Goal: Task Accomplishment & Management: Use online tool/utility

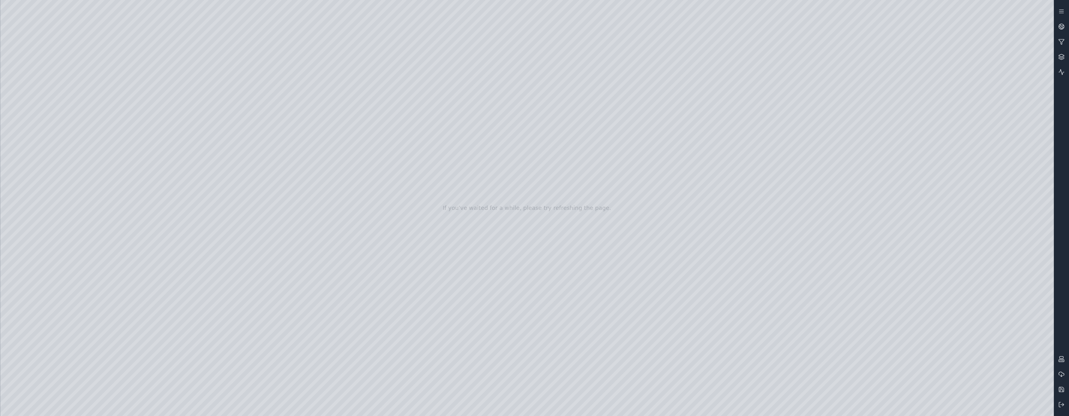
click at [495, 235] on div at bounding box center [527, 208] width 1054 height 416
drag, startPoint x: 658, startPoint y: 253, endPoint x: 644, endPoint y: 255, distance: 14.3
drag, startPoint x: 618, startPoint y: 227, endPoint x: 668, endPoint y: 231, distance: 50.4
drag, startPoint x: 974, startPoint y: 313, endPoint x: 1012, endPoint y: 339, distance: 46.5
click at [974, 313] on div at bounding box center [527, 208] width 1054 height 416
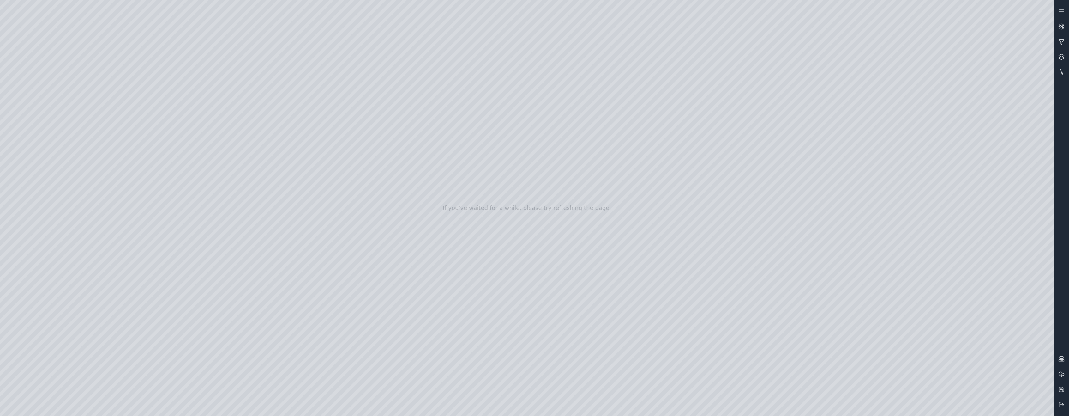
click at [1050, 383] on div at bounding box center [527, 208] width 1054 height 416
click at [1016, 392] on div at bounding box center [527, 208] width 1054 height 416
click at [975, 359] on div at bounding box center [527, 208] width 1054 height 416
click at [1060, 405] on icon at bounding box center [1062, 404] width 6 height 6
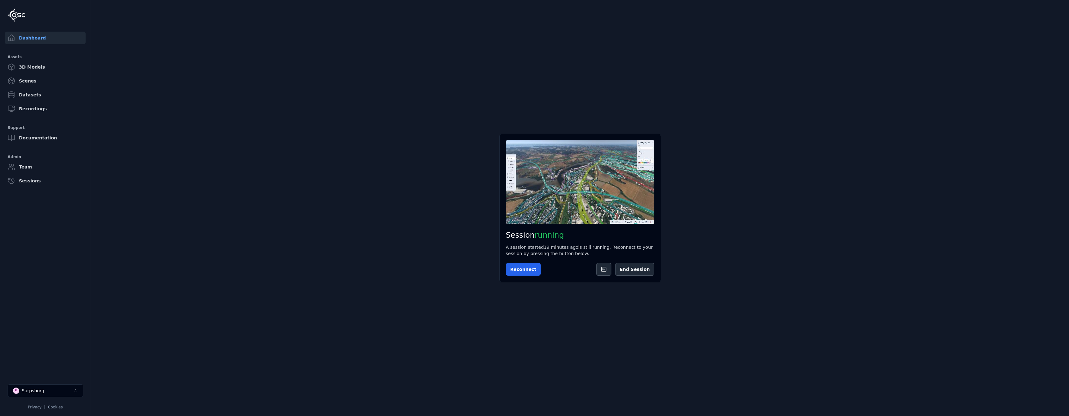
click at [791, 298] on main "Session running A session started 19 minutes ago is still running. Reconnect to…" at bounding box center [580, 208] width 978 height 416
click at [533, 269] on button "Reconnect" at bounding box center [523, 269] width 35 height 13
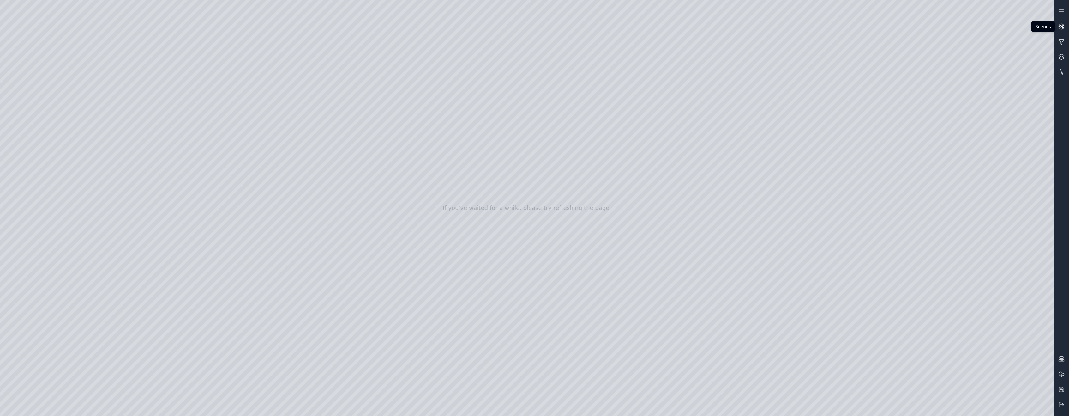
click at [1060, 27] on icon at bounding box center [1062, 26] width 6 height 6
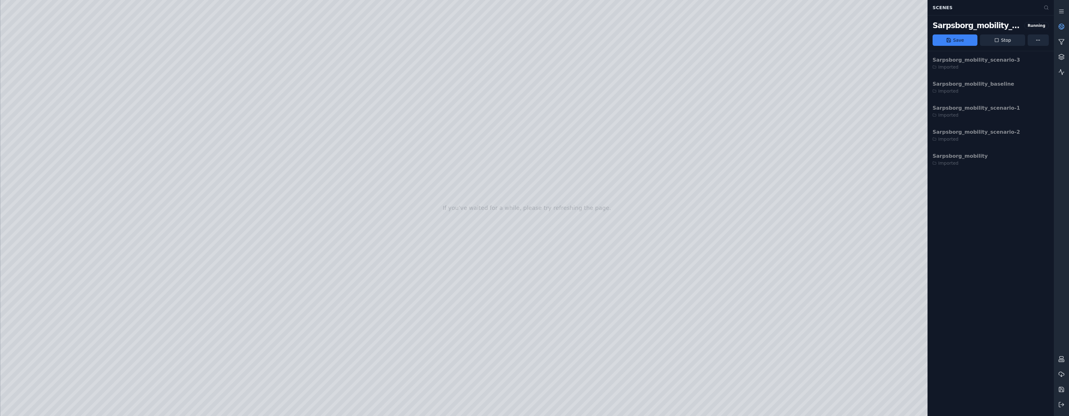
click at [1060, 27] on icon at bounding box center [1060, 27] width 2 height 3
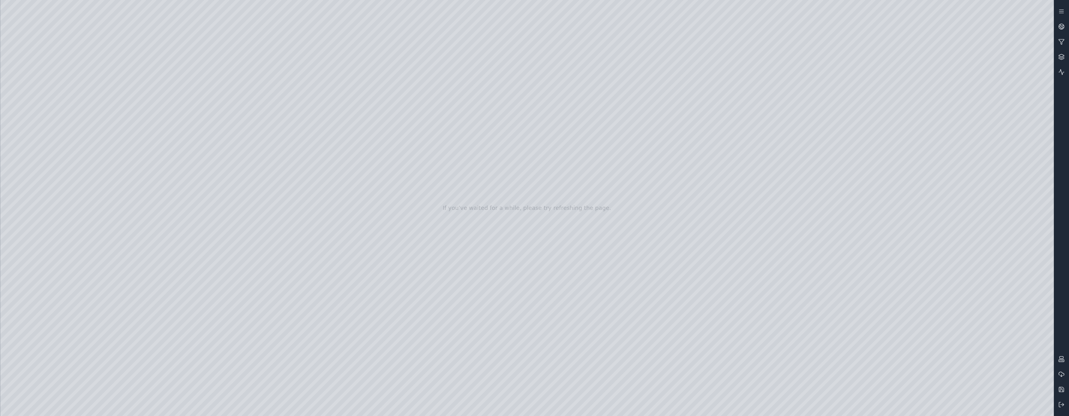
click at [1022, 408] on div at bounding box center [527, 208] width 1054 height 416
click at [984, 335] on div at bounding box center [527, 208] width 1054 height 416
click at [924, 275] on div at bounding box center [527, 208] width 1054 height 416
click at [940, 278] on div at bounding box center [527, 208] width 1054 height 416
click at [1025, 411] on div at bounding box center [527, 208] width 1054 height 416
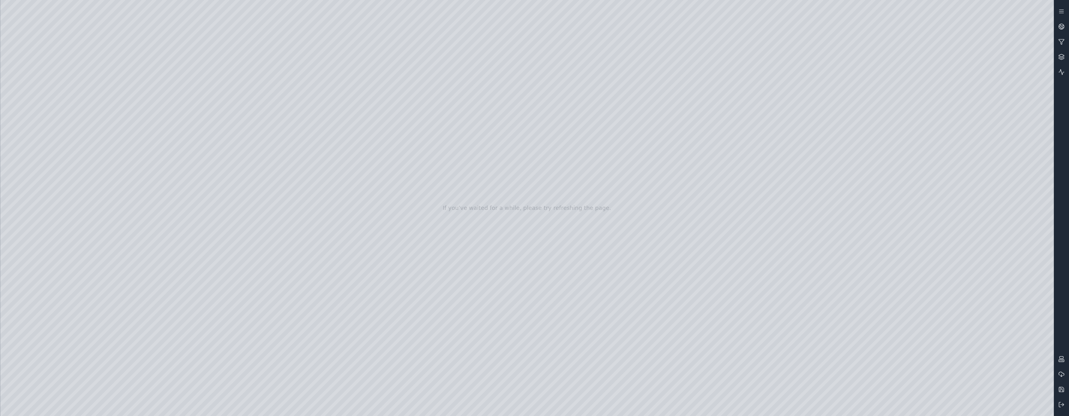
click at [1027, 408] on div at bounding box center [527, 208] width 1054 height 416
click at [937, 279] on div at bounding box center [527, 208] width 1054 height 416
click at [923, 278] on div at bounding box center [527, 208] width 1054 height 416
click at [984, 310] on div at bounding box center [527, 208] width 1054 height 416
click at [983, 354] on div at bounding box center [527, 208] width 1054 height 416
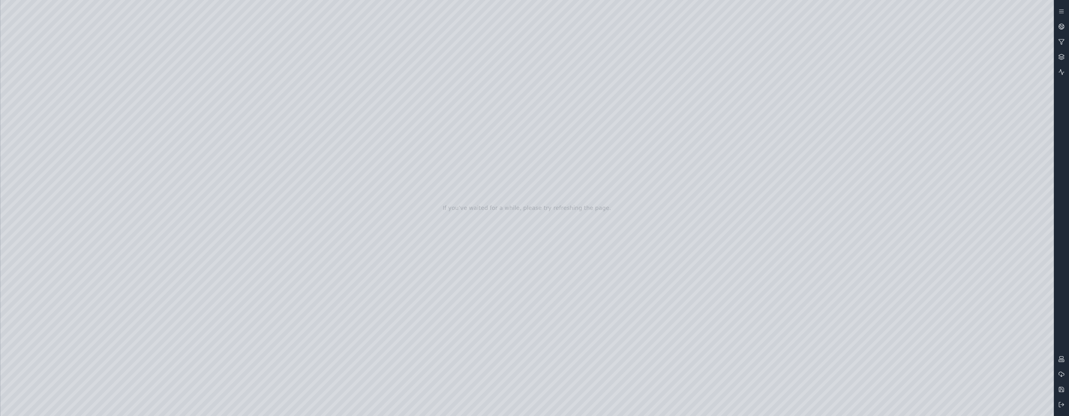
click at [958, 331] on div at bounding box center [527, 208] width 1054 height 416
click at [1006, 331] on div at bounding box center [527, 208] width 1054 height 416
click at [928, 330] on div at bounding box center [527, 208] width 1054 height 416
click at [1031, 330] on div at bounding box center [527, 208] width 1054 height 416
click at [1033, 330] on div at bounding box center [527, 208] width 1054 height 416
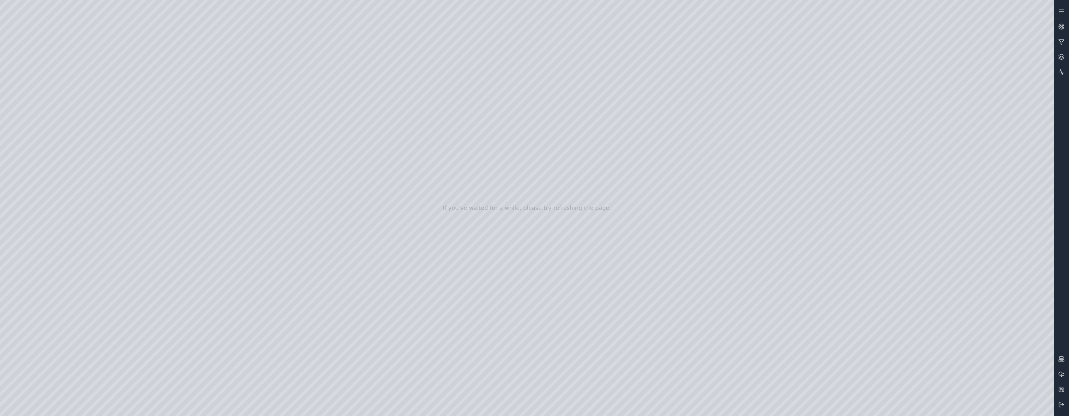
click at [926, 382] on div at bounding box center [527, 208] width 1054 height 416
click at [938, 381] on div at bounding box center [527, 208] width 1054 height 416
drag, startPoint x: 503, startPoint y: 257, endPoint x: 472, endPoint y: 265, distance: 32.2
click at [927, 334] on div at bounding box center [527, 208] width 1054 height 416
click at [1039, 332] on div at bounding box center [527, 208] width 1054 height 416
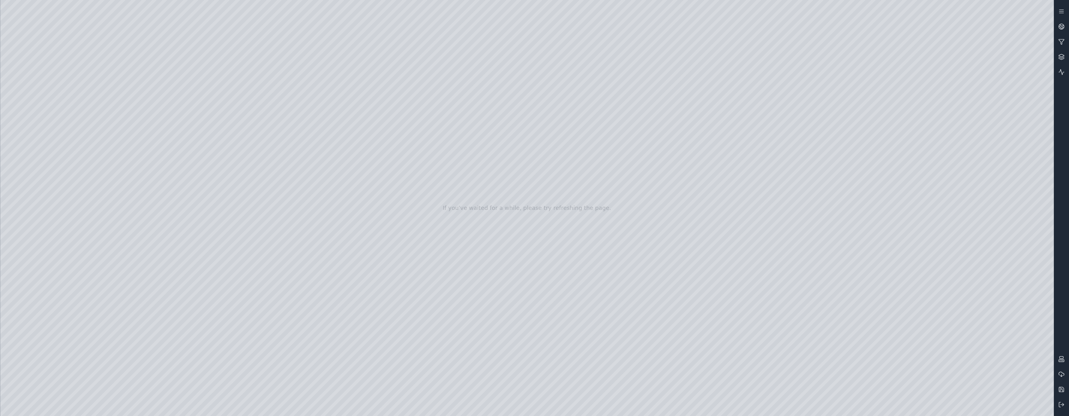
click at [1023, 385] on div at bounding box center [527, 208] width 1054 height 416
click at [1036, 384] on div at bounding box center [527, 208] width 1054 height 416
click at [1021, 386] on div at bounding box center [527, 208] width 1054 height 416
drag, startPoint x: 498, startPoint y: 297, endPoint x: 463, endPoint y: 291, distance: 35.3
drag, startPoint x: 576, startPoint y: 276, endPoint x: 540, endPoint y: 281, distance: 36.0
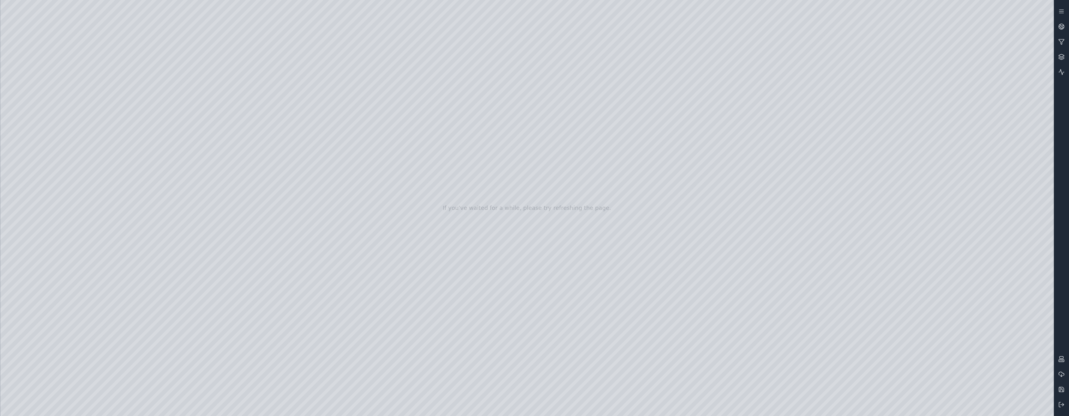
drag, startPoint x: 586, startPoint y: 262, endPoint x: 589, endPoint y: 273, distance: 10.9
drag, startPoint x: 580, startPoint y: 182, endPoint x: 580, endPoint y: 197, distance: 14.5
drag, startPoint x: 582, startPoint y: 324, endPoint x: 600, endPoint y: 343, distance: 25.7
drag, startPoint x: 602, startPoint y: 167, endPoint x: 590, endPoint y: 170, distance: 12.8
drag, startPoint x: 447, startPoint y: 281, endPoint x: 410, endPoint y: 287, distance: 37.8
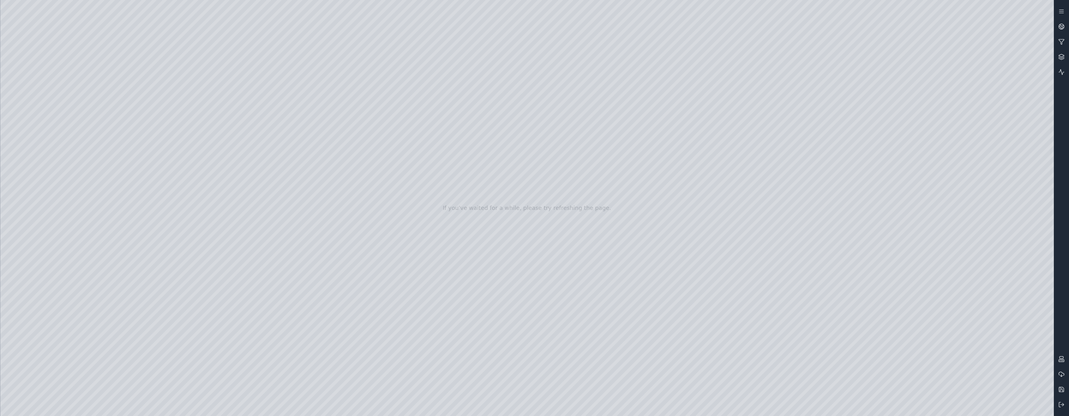
drag, startPoint x: 450, startPoint y: 278, endPoint x: 439, endPoint y: 275, distance: 11.3
drag, startPoint x: 455, startPoint y: 255, endPoint x: 442, endPoint y: 256, distance: 12.7
drag, startPoint x: 473, startPoint y: 186, endPoint x: 447, endPoint y: 247, distance: 66.8
drag, startPoint x: 562, startPoint y: 227, endPoint x: 515, endPoint y: 226, distance: 47.1
drag, startPoint x: 751, startPoint y: 266, endPoint x: 774, endPoint y: 275, distance: 24.7
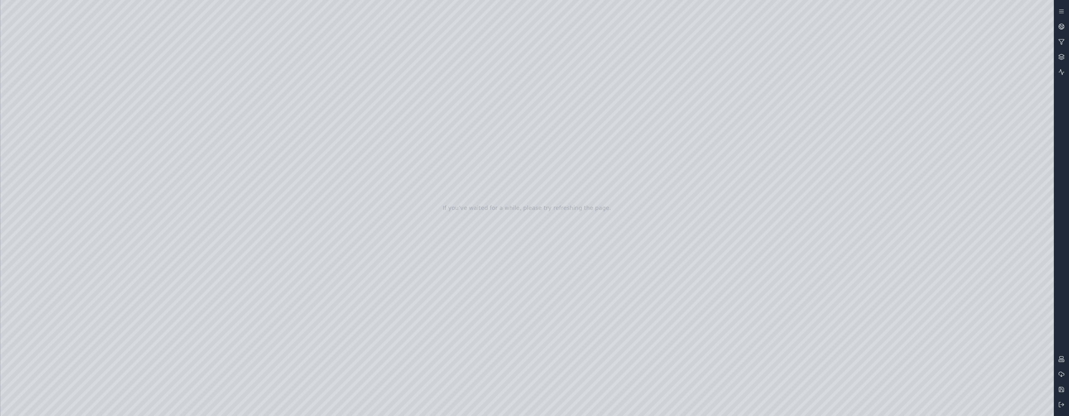
drag, startPoint x: 626, startPoint y: 284, endPoint x: 627, endPoint y: 237, distance: 47.4
drag, startPoint x: 640, startPoint y: 264, endPoint x: 548, endPoint y: 275, distance: 92.5
drag, startPoint x: 659, startPoint y: 252, endPoint x: 599, endPoint y: 255, distance: 60.1
drag, startPoint x: 619, startPoint y: 243, endPoint x: 616, endPoint y: 227, distance: 15.6
drag, startPoint x: 678, startPoint y: 229, endPoint x: 553, endPoint y: 231, distance: 125.4
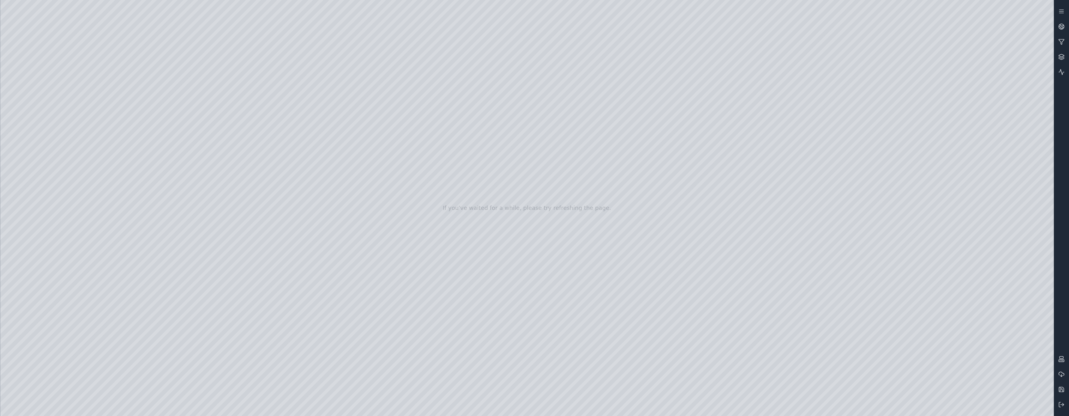
drag, startPoint x: 645, startPoint y: 256, endPoint x: 556, endPoint y: 263, distance: 89.0
drag, startPoint x: 524, startPoint y: 260, endPoint x: 487, endPoint y: 263, distance: 36.8
drag, startPoint x: 589, startPoint y: 224, endPoint x: 583, endPoint y: 254, distance: 30.2
drag, startPoint x: 446, startPoint y: 245, endPoint x: 413, endPoint y: 243, distance: 33.0
drag, startPoint x: 389, startPoint y: 314, endPoint x: 390, endPoint y: 310, distance: 4.5
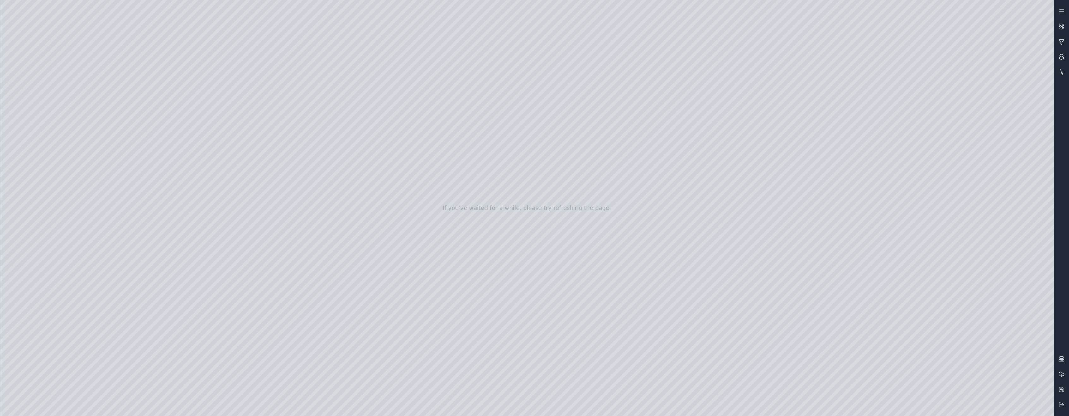
drag, startPoint x: 395, startPoint y: 304, endPoint x: 409, endPoint y: 284, distance: 24.0
click at [1060, 403] on icon at bounding box center [1062, 404] width 6 height 6
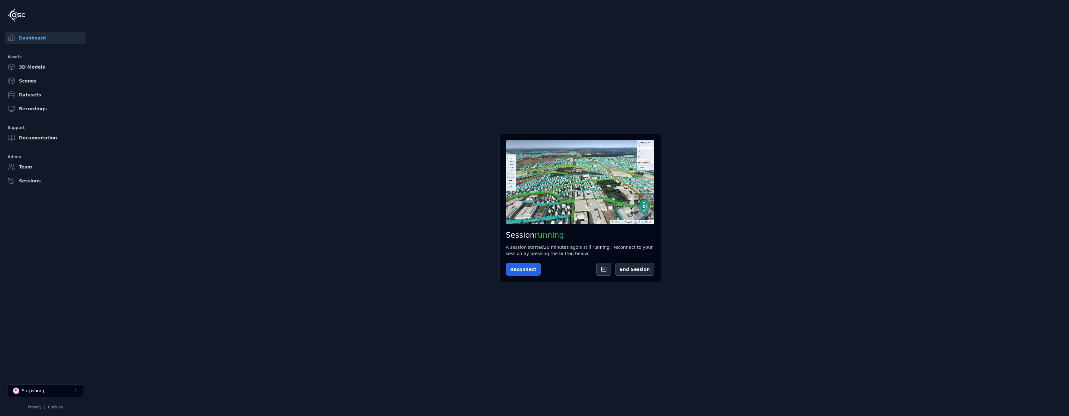
drag, startPoint x: 440, startPoint y: 288, endPoint x: 422, endPoint y: 294, distance: 19.0
drag, startPoint x: 354, startPoint y: 297, endPoint x: 341, endPoint y: 302, distance: 14.1
drag, startPoint x: 341, startPoint y: 302, endPoint x: 259, endPoint y: 296, distance: 82.0
click at [259, 296] on main "Session running A session started 26 minutes ago is still running. Reconnect to…" at bounding box center [580, 208] width 978 height 416
click at [34, 68] on link "3D Models" at bounding box center [45, 67] width 81 height 13
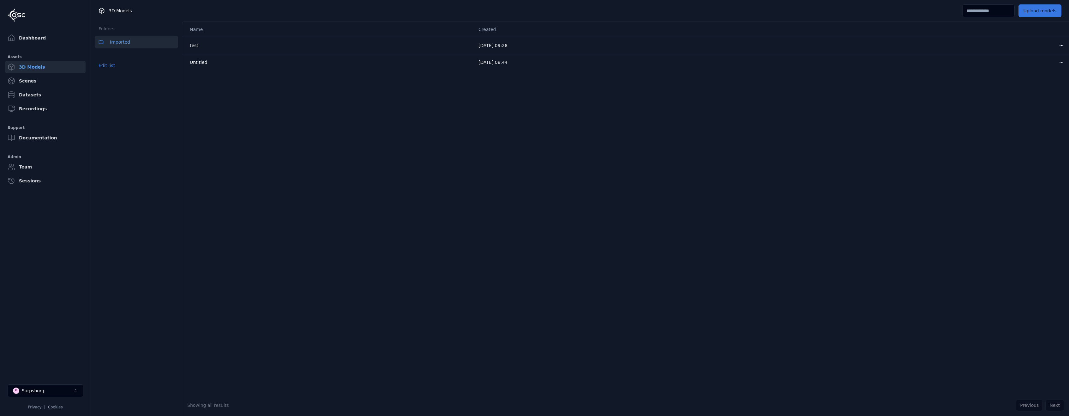
click at [1050, 14] on button "Upload models" at bounding box center [1040, 10] width 43 height 13
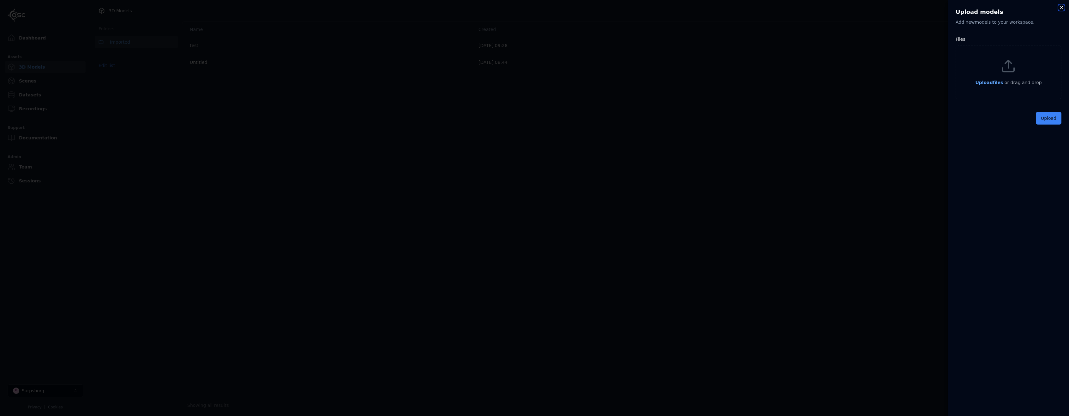
click at [1061, 7] on icon "button" at bounding box center [1061, 7] width 5 height 5
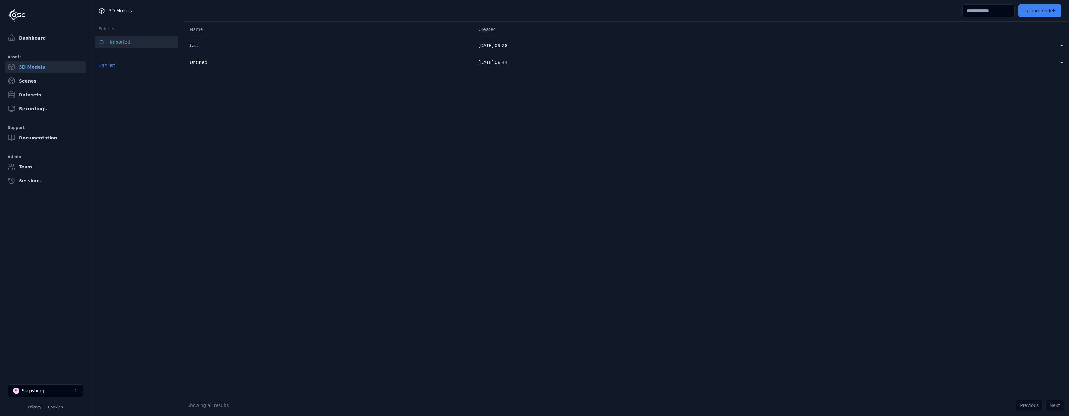
click at [33, 83] on link "Scenes" at bounding box center [45, 81] width 81 height 13
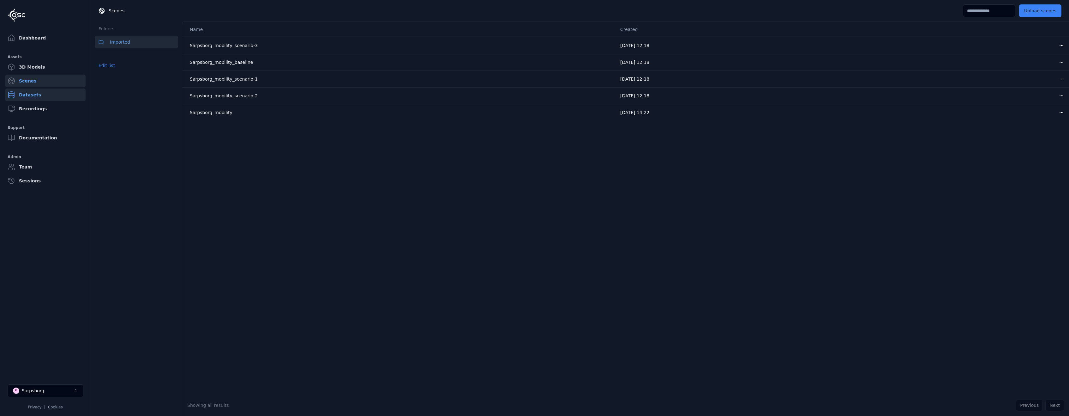
click at [32, 97] on link "Datasets" at bounding box center [45, 94] width 81 height 13
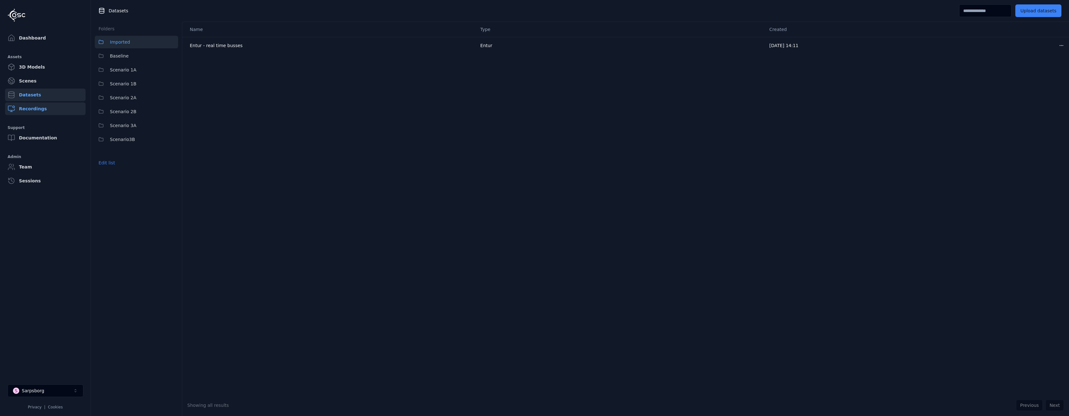
click at [38, 111] on link "Recordings" at bounding box center [45, 108] width 81 height 13
click at [36, 109] on link "Recordings" at bounding box center [45, 108] width 81 height 13
drag, startPoint x: 218, startPoint y: 131, endPoint x: 198, endPoint y: 131, distance: 20.5
click at [218, 131] on div "Name Status Created No results." at bounding box center [580, 207] width 978 height 373
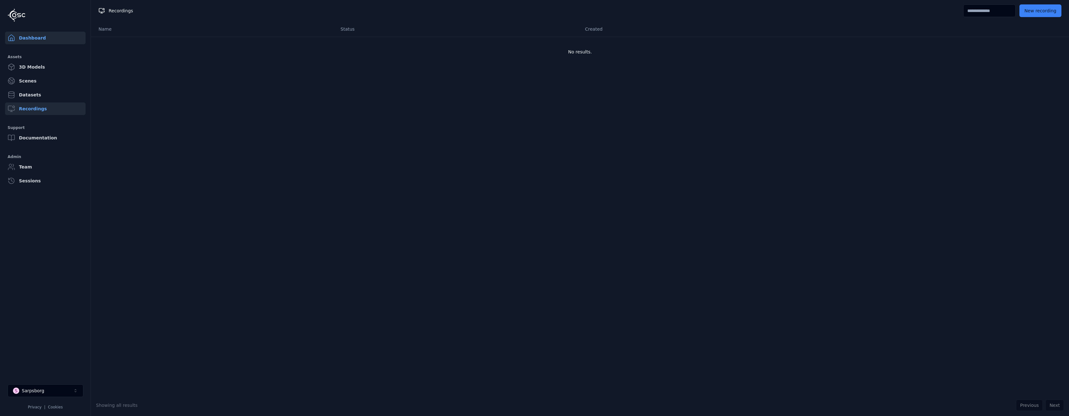
click at [34, 39] on link "Dashboard" at bounding box center [45, 38] width 81 height 13
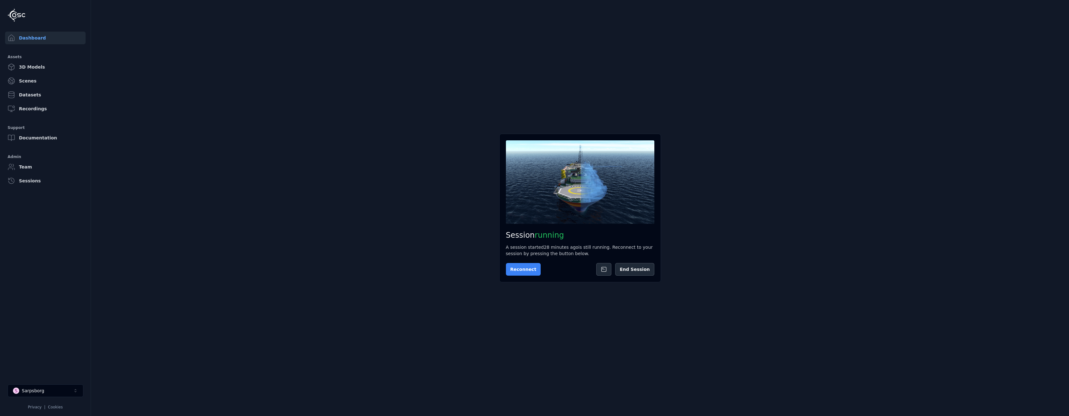
click at [517, 269] on button "Reconnect" at bounding box center [523, 269] width 35 height 13
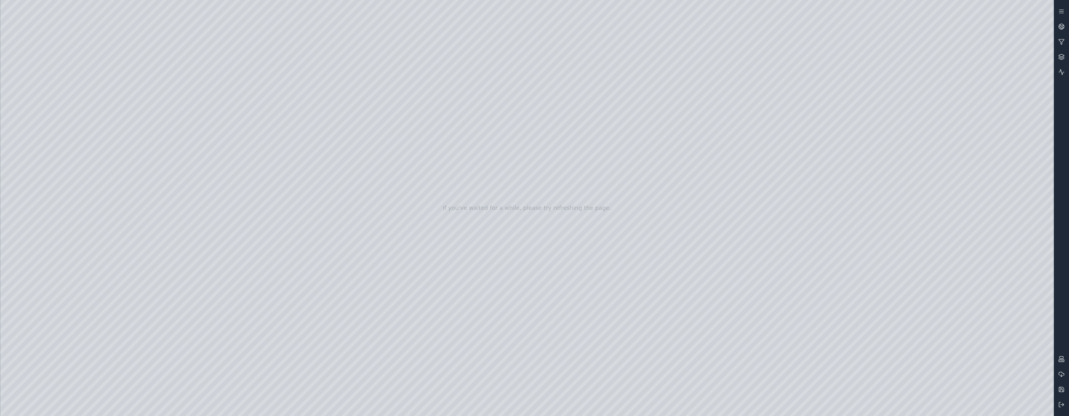
drag, startPoint x: 466, startPoint y: 260, endPoint x: 426, endPoint y: 262, distance: 39.3
drag, startPoint x: 579, startPoint y: 214, endPoint x: 510, endPoint y: 240, distance: 74.7
click at [62, 88] on div at bounding box center [527, 208] width 1054 height 416
click at [7, 76] on div at bounding box center [527, 208] width 1054 height 416
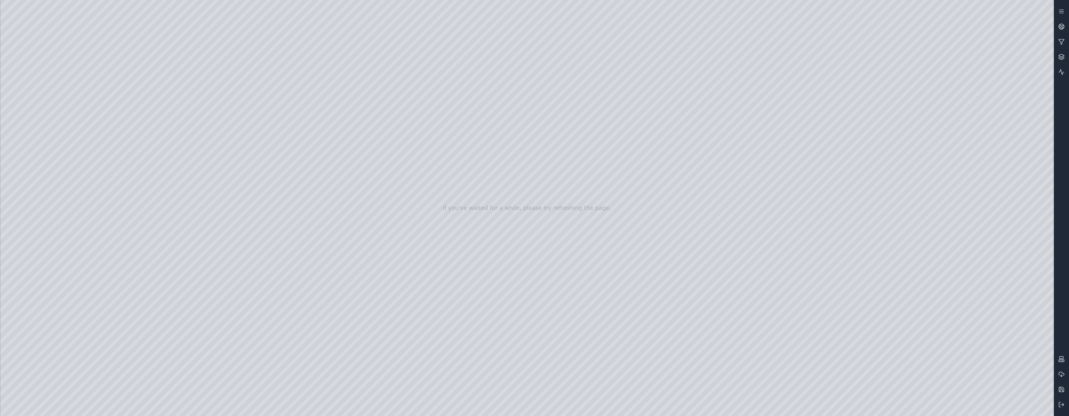
click at [56, 89] on div at bounding box center [527, 208] width 1054 height 416
click at [43, 108] on div at bounding box center [527, 208] width 1054 height 416
click at [133, 89] on div at bounding box center [527, 208] width 1054 height 416
drag, startPoint x: 710, startPoint y: 258, endPoint x: 668, endPoint y: 260, distance: 42.1
click at [184, 87] on div at bounding box center [527, 208] width 1054 height 416
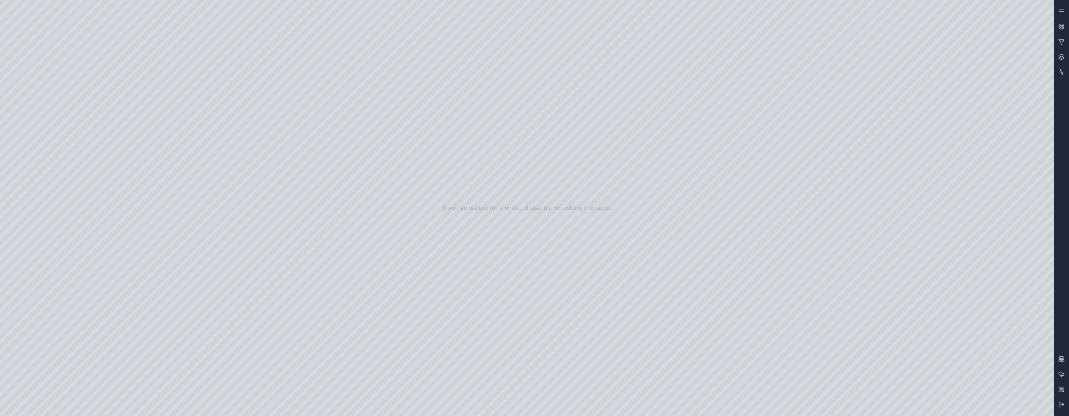
click at [149, 70] on div at bounding box center [527, 208] width 1054 height 416
click at [42, 121] on div at bounding box center [527, 208] width 1054 height 416
click at [203, 166] on div at bounding box center [527, 208] width 1054 height 416
click at [189, 181] on div at bounding box center [527, 208] width 1054 height 416
click at [190, 210] on div at bounding box center [527, 208] width 1054 height 416
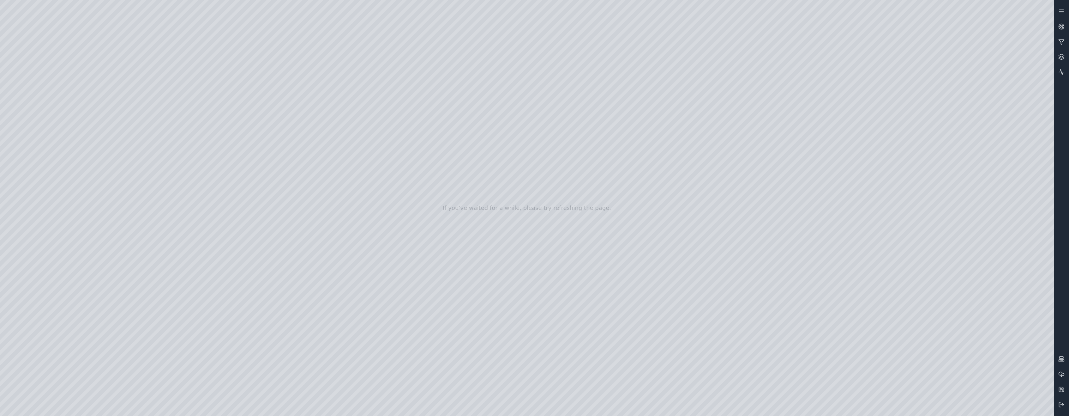
click at [190, 210] on div at bounding box center [527, 208] width 1054 height 416
drag, startPoint x: 203, startPoint y: 220, endPoint x: 198, endPoint y: 329, distance: 109.1
click at [198, 331] on div at bounding box center [527, 208] width 1054 height 416
click at [41, 137] on div at bounding box center [527, 208] width 1054 height 416
drag, startPoint x: 127, startPoint y: 253, endPoint x: 110, endPoint y: 237, distance: 23.0
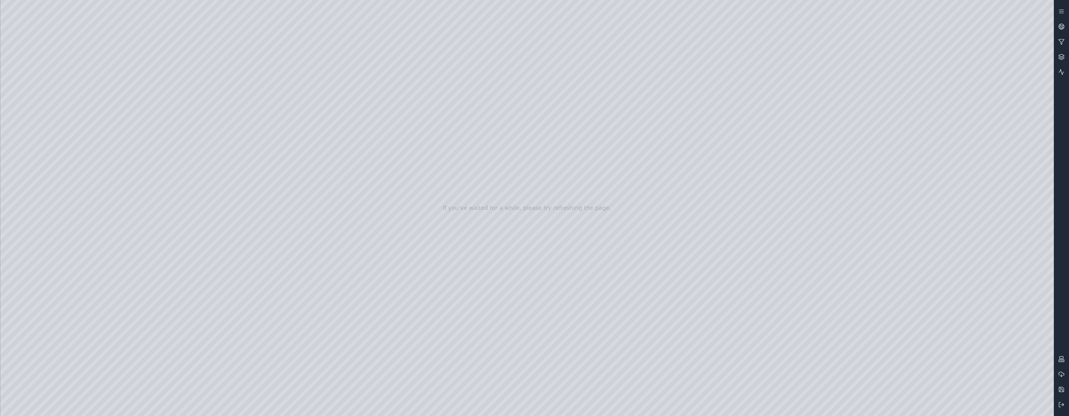
click at [127, 253] on div at bounding box center [527, 208] width 1054 height 416
click at [46, 168] on div at bounding box center [527, 208] width 1054 height 416
click at [47, 122] on div at bounding box center [527, 208] width 1054 height 416
click at [128, 110] on div at bounding box center [527, 208] width 1054 height 416
click at [136, 112] on div at bounding box center [527, 208] width 1054 height 416
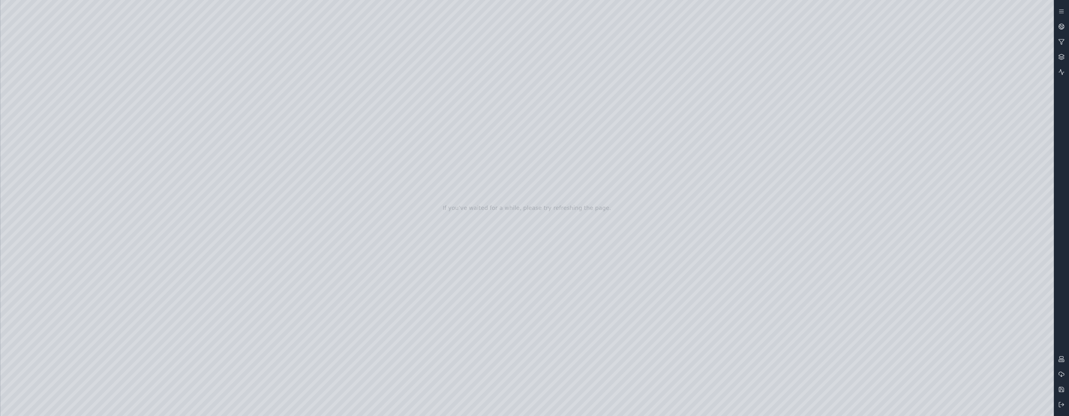
click at [83, 27] on div at bounding box center [527, 208] width 1054 height 416
click at [176, 110] on div at bounding box center [527, 208] width 1054 height 416
click at [80, 24] on div at bounding box center [527, 208] width 1054 height 416
click at [82, 27] on div at bounding box center [527, 208] width 1054 height 416
click at [97, 68] on div at bounding box center [527, 208] width 1054 height 416
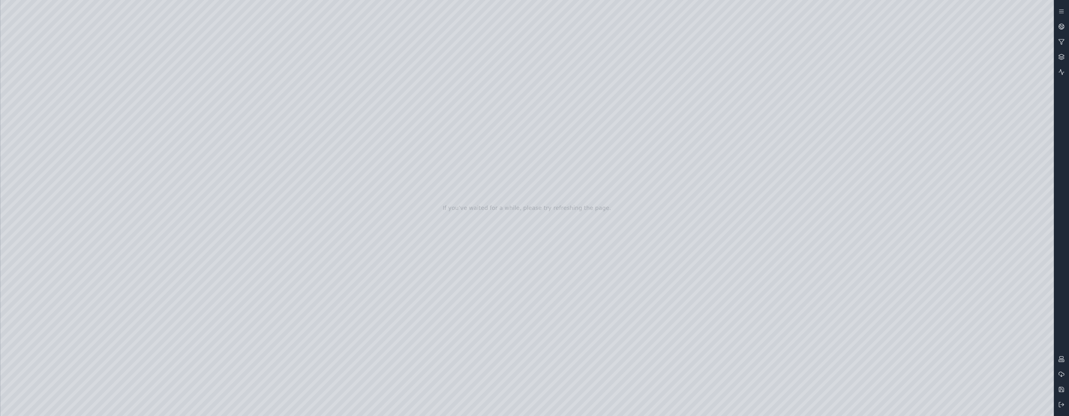
click at [96, 63] on div at bounding box center [527, 208] width 1054 height 416
click at [82, 29] on div at bounding box center [527, 208] width 1054 height 416
click at [136, 160] on div at bounding box center [527, 208] width 1054 height 416
click at [136, 68] on div at bounding box center [527, 208] width 1054 height 416
drag, startPoint x: 96, startPoint y: 64, endPoint x: 357, endPoint y: 229, distance: 308.0
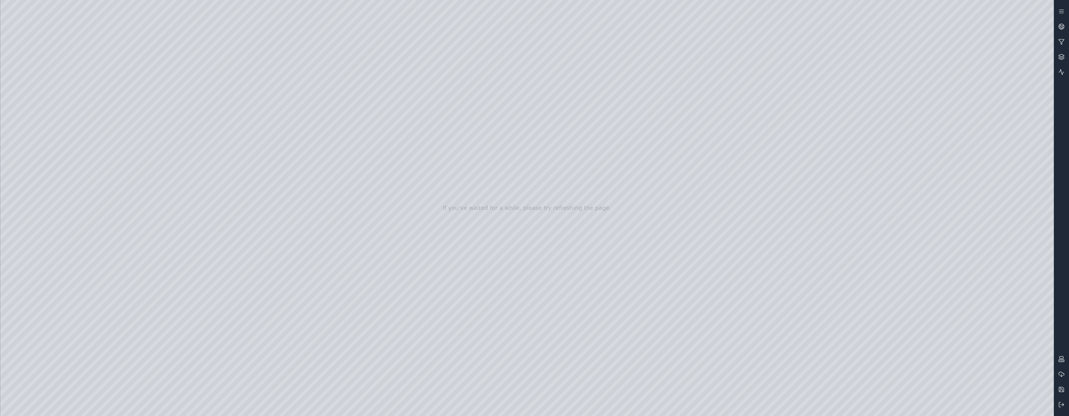
click at [357, 229] on div at bounding box center [527, 208] width 1054 height 416
drag, startPoint x: 323, startPoint y: 227, endPoint x: 348, endPoint y: 226, distance: 24.3
click at [315, 237] on div at bounding box center [527, 208] width 1054 height 416
drag, startPoint x: 341, startPoint y: 253, endPoint x: 333, endPoint y: 288, distance: 35.9
click at [333, 288] on div at bounding box center [527, 208] width 1054 height 416
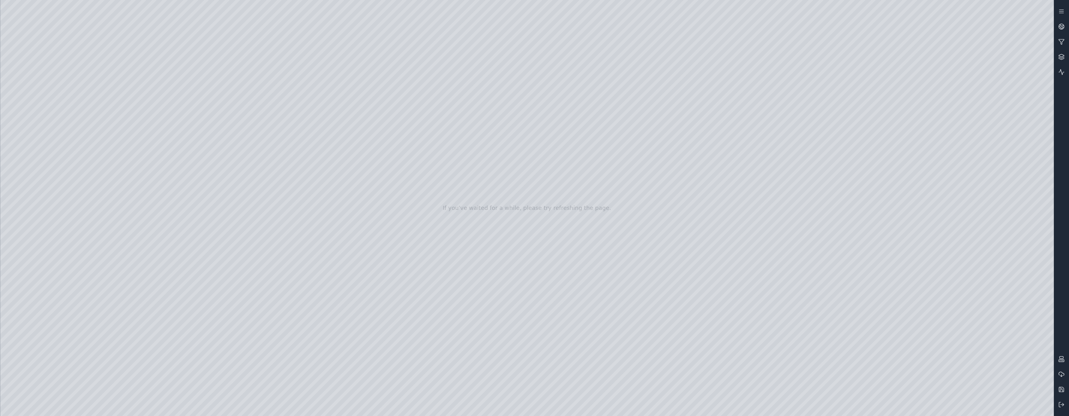
drag, startPoint x: 394, startPoint y: 298, endPoint x: 377, endPoint y: 297, distance: 16.8
drag, startPoint x: 525, startPoint y: 195, endPoint x: 509, endPoint y: 229, distance: 37.7
click at [509, 229] on div at bounding box center [527, 208] width 1054 height 416
drag, startPoint x: 504, startPoint y: 196, endPoint x: 482, endPoint y: 194, distance: 21.5
click at [482, 194] on div at bounding box center [527, 208] width 1054 height 416
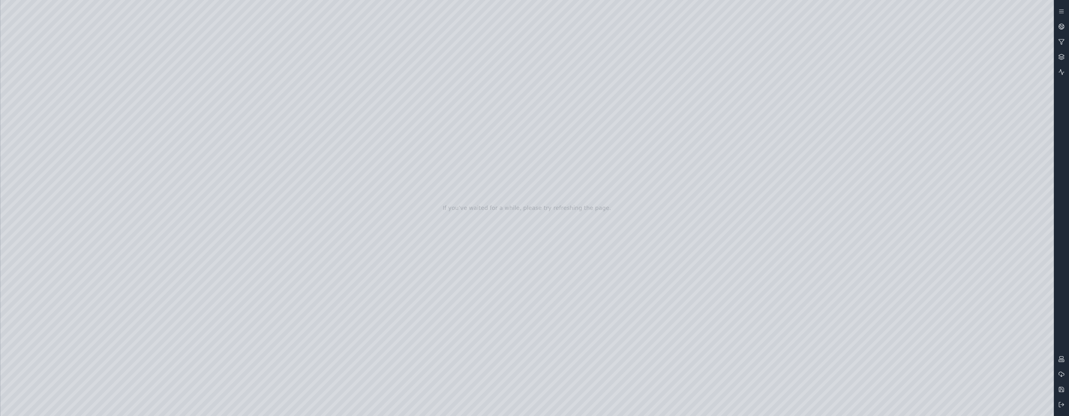
click at [521, 382] on div at bounding box center [527, 208] width 1054 height 416
click at [505, 198] on div at bounding box center [527, 208] width 1054 height 416
click at [558, 221] on div at bounding box center [527, 208] width 1054 height 416
drag, startPoint x: 399, startPoint y: 224, endPoint x: 437, endPoint y: 211, distance: 40.9
click at [42, 152] on div at bounding box center [527, 208] width 1054 height 416
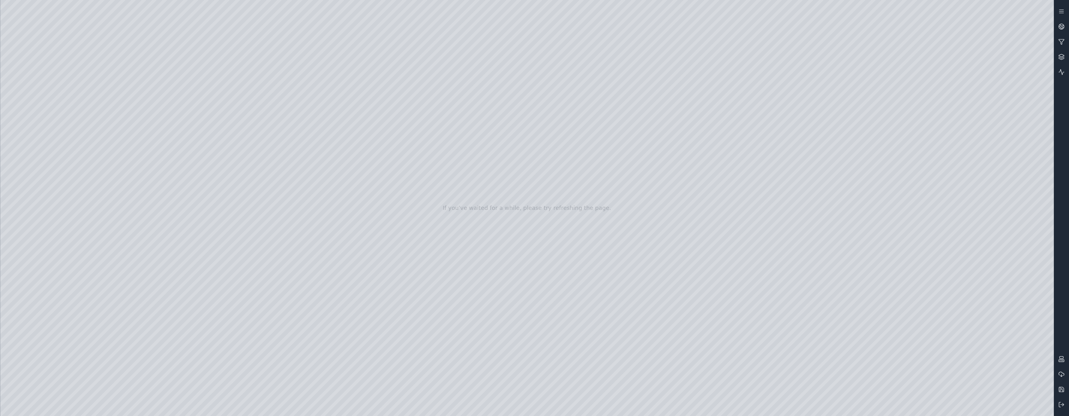
drag, startPoint x: 380, startPoint y: 268, endPoint x: 513, endPoint y: 248, distance: 134.4
drag, startPoint x: 463, startPoint y: 334, endPoint x: 538, endPoint y: 295, distance: 84.2
click at [95, 113] on div at bounding box center [527, 208] width 1054 height 416
click at [471, 314] on div at bounding box center [527, 208] width 1054 height 416
drag, startPoint x: 469, startPoint y: 315, endPoint x: 465, endPoint y: 315, distance: 4.1
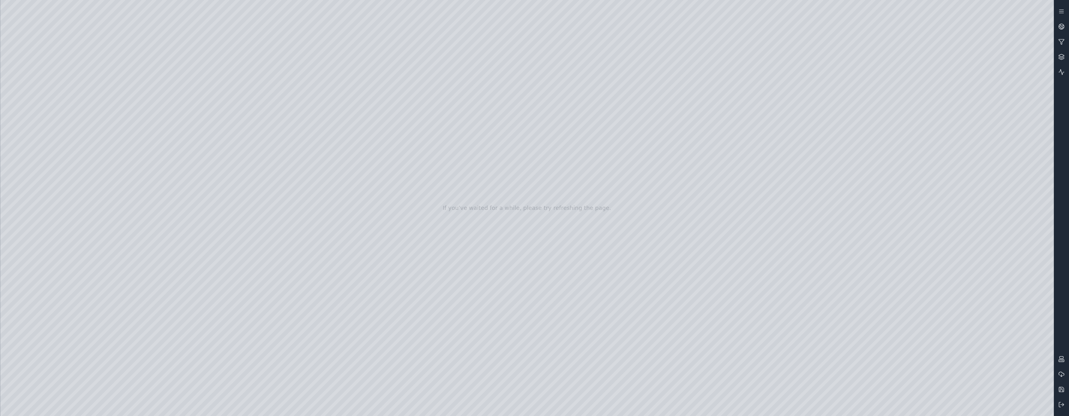
click at [465, 315] on div at bounding box center [527, 208] width 1054 height 416
drag, startPoint x: 469, startPoint y: 343, endPoint x: 469, endPoint y: 353, distance: 10.1
click at [469, 353] on div at bounding box center [527, 208] width 1054 height 416
drag, startPoint x: 433, startPoint y: 328, endPoint x: 370, endPoint y: 333, distance: 62.8
click at [370, 333] on div at bounding box center [527, 208] width 1054 height 416
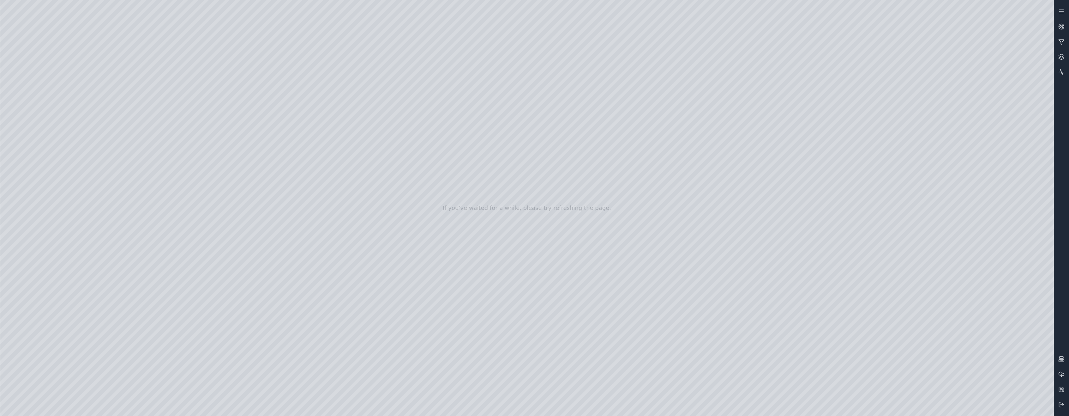
drag, startPoint x: 446, startPoint y: 351, endPoint x: 443, endPoint y: 381, distance: 30.2
click at [443, 381] on div at bounding box center [527, 208] width 1054 height 416
drag, startPoint x: 547, startPoint y: 361, endPoint x: 539, endPoint y: 366, distance: 9.3
click at [447, 188] on div at bounding box center [527, 208] width 1054 height 416
click at [962, 66] on div at bounding box center [527, 208] width 1054 height 416
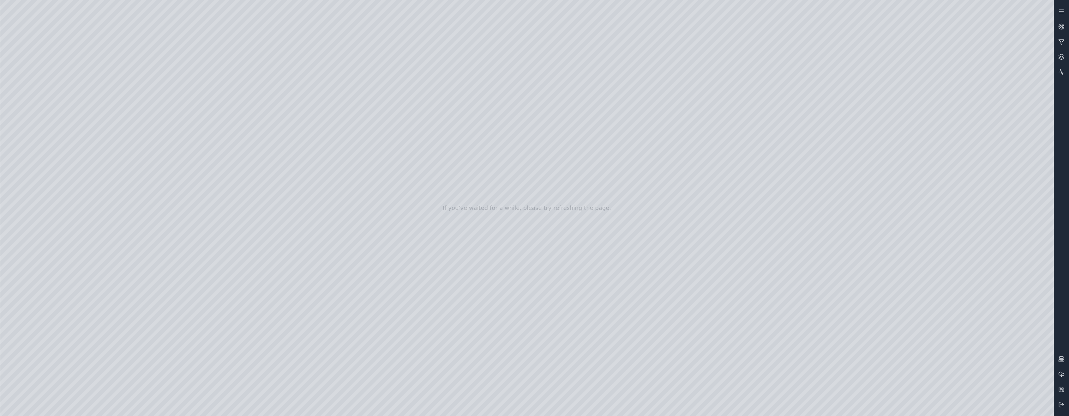
click at [460, 186] on div at bounding box center [527, 208] width 1054 height 416
click at [958, 66] on div at bounding box center [527, 208] width 1054 height 416
drag, startPoint x: 141, startPoint y: 227, endPoint x: 104, endPoint y: 206, distance: 42.0
click at [141, 226] on div at bounding box center [527, 208] width 1054 height 416
click at [45, 167] on div at bounding box center [527, 208] width 1054 height 416
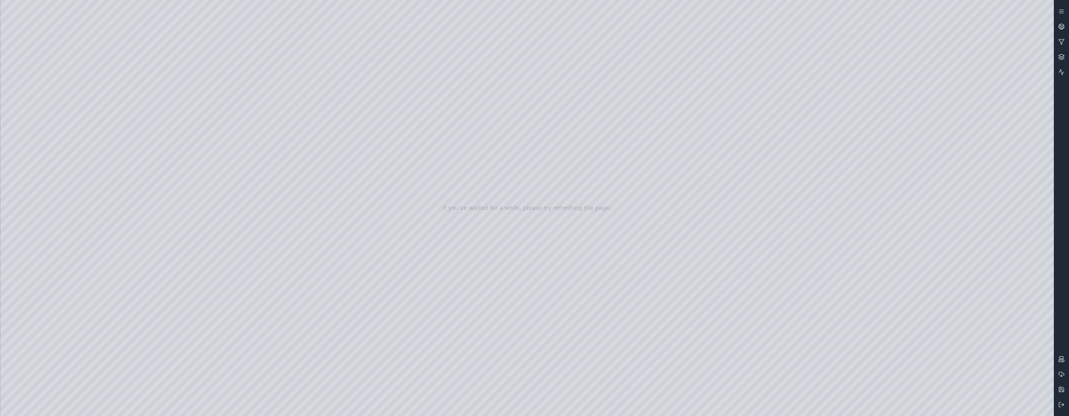
click at [117, 244] on div at bounding box center [527, 208] width 1054 height 416
click at [964, 37] on div at bounding box center [527, 208] width 1054 height 416
click at [140, 257] on div at bounding box center [527, 208] width 1054 height 416
click at [960, 34] on div at bounding box center [527, 208] width 1054 height 416
drag, startPoint x: 610, startPoint y: 210, endPoint x: 583, endPoint y: 227, distance: 32.1
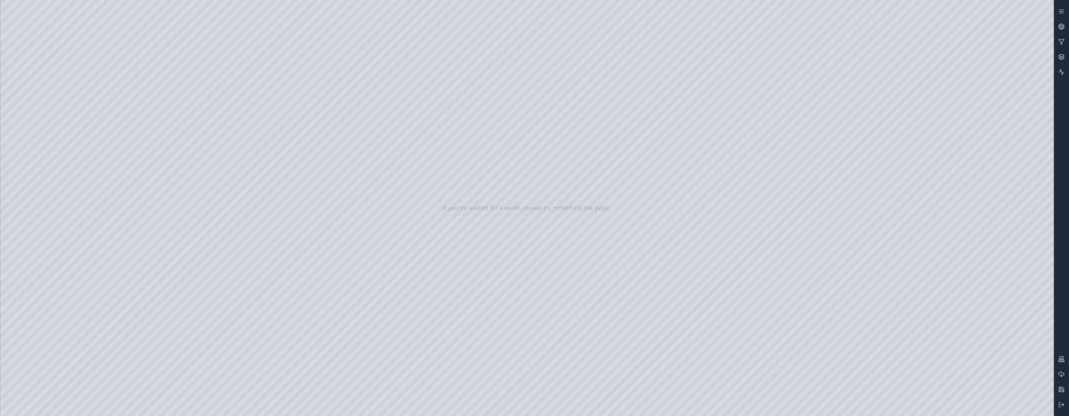
drag, startPoint x: 457, startPoint y: 244, endPoint x: 546, endPoint y: 243, distance: 88.5
click at [737, 237] on div at bounding box center [527, 208] width 1054 height 416
click at [961, 112] on div at bounding box center [527, 208] width 1054 height 416
click at [958, 98] on div at bounding box center [527, 208] width 1054 height 416
click at [1006, 135] on div at bounding box center [527, 208] width 1054 height 416
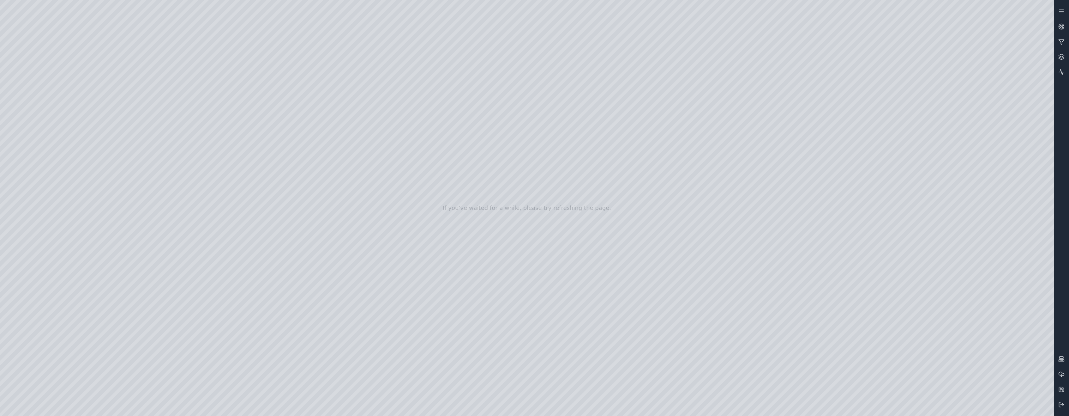
drag, startPoint x: 801, startPoint y: 201, endPoint x: 624, endPoint y: 213, distance: 177.0
click at [47, 184] on div at bounding box center [527, 208] width 1054 height 416
click at [184, 107] on div at bounding box center [527, 208] width 1054 height 416
click at [294, 108] on div at bounding box center [527, 208] width 1054 height 416
drag, startPoint x: 341, startPoint y: 191, endPoint x: 305, endPoint y: 179, distance: 37.5
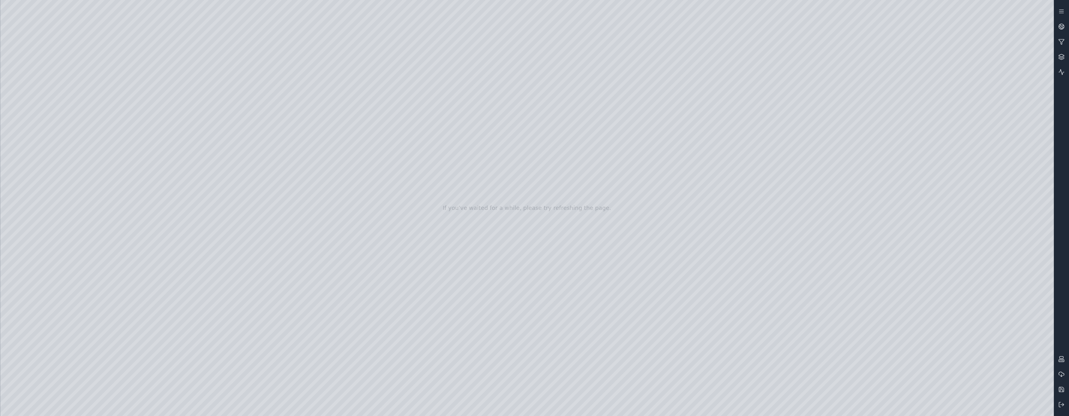
click at [529, 26] on div at bounding box center [527, 208] width 1054 height 416
click at [532, 109] on div at bounding box center [527, 208] width 1054 height 416
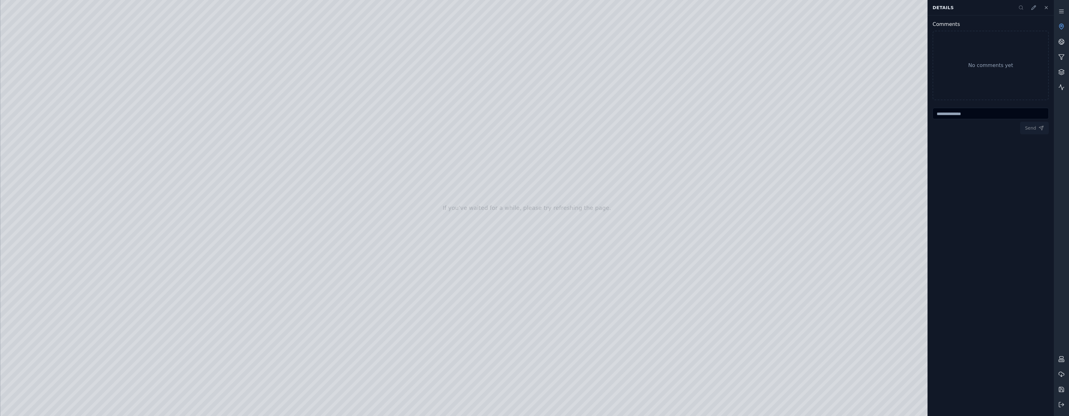
drag, startPoint x: 593, startPoint y: 200, endPoint x: 548, endPoint y: 196, distance: 45.1
click at [783, 208] on div at bounding box center [527, 208] width 1054 height 416
click at [965, 118] on textarea at bounding box center [991, 113] width 116 height 11
type textarea "**********"
click at [1032, 7] on icon at bounding box center [1033, 7] width 5 height 5
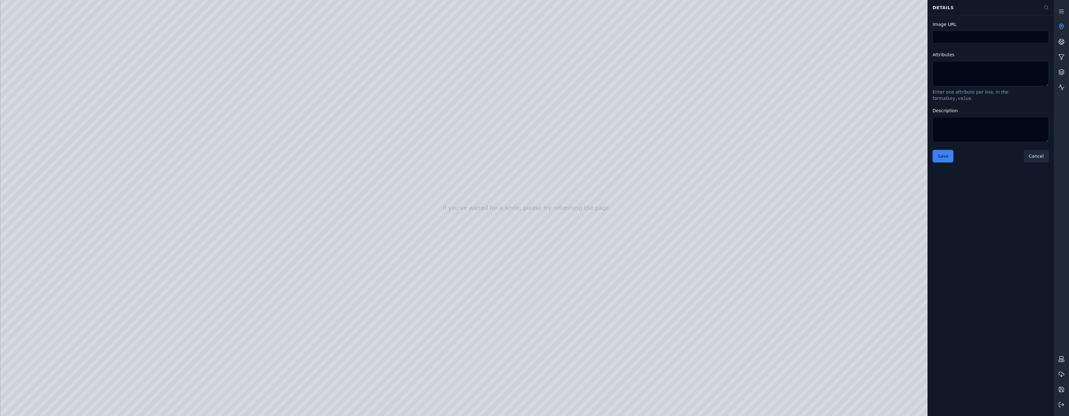
click at [1002, 219] on div "Image URL Attributes Enter one attribute per line, in the format key,value . De…" at bounding box center [991, 215] width 126 height 401
click at [961, 221] on div "Image URL Attributes Enter one attribute per line, in the format key,value . De…" at bounding box center [991, 215] width 126 height 401
drag, startPoint x: 706, startPoint y: 172, endPoint x: 679, endPoint y: 172, distance: 26.9
drag, startPoint x: 375, startPoint y: 128, endPoint x: 344, endPoint y: 128, distance: 31.3
drag, startPoint x: 410, startPoint y: 158, endPoint x: 386, endPoint y: 157, distance: 24.4
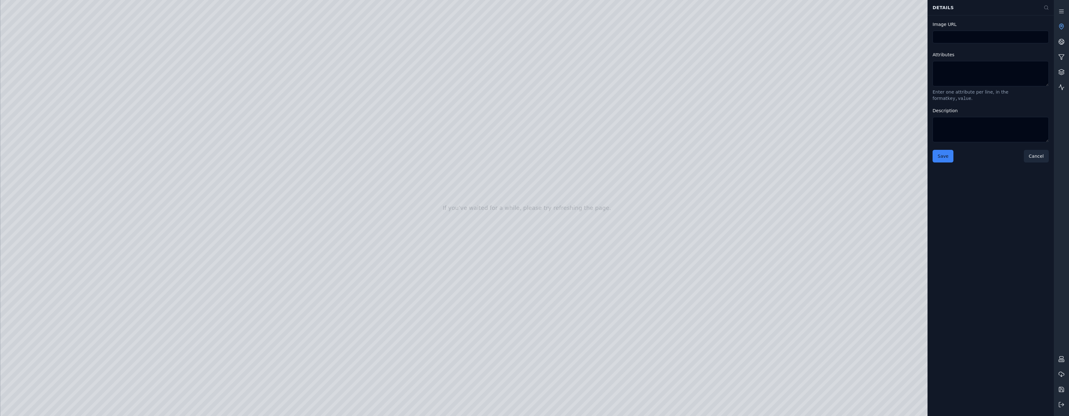
click at [211, 37] on div at bounding box center [527, 208] width 1054 height 416
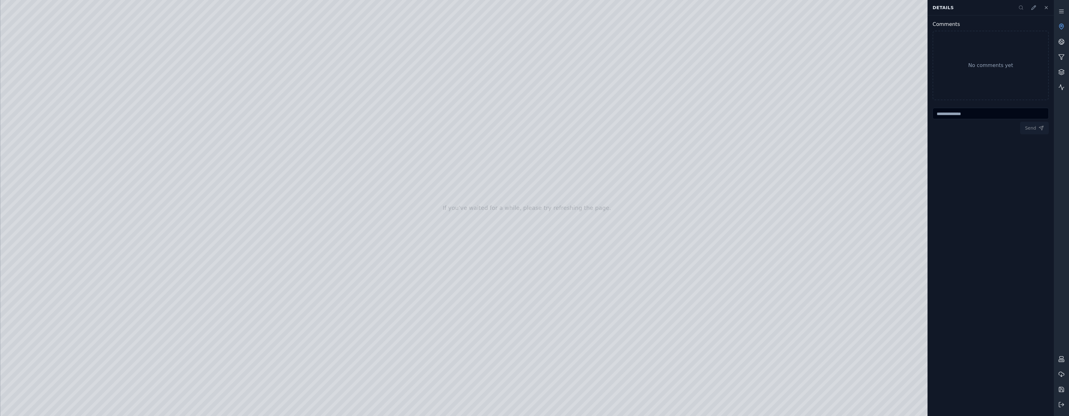
drag, startPoint x: 499, startPoint y: 75, endPoint x: 478, endPoint y: 184, distance: 112.0
click at [45, 246] on div at bounding box center [527, 208] width 1054 height 416
click at [40, 168] on div at bounding box center [527, 208] width 1054 height 416
click at [118, 240] on div at bounding box center [527, 208] width 1054 height 416
click at [132, 58] on div at bounding box center [527, 208] width 1054 height 416
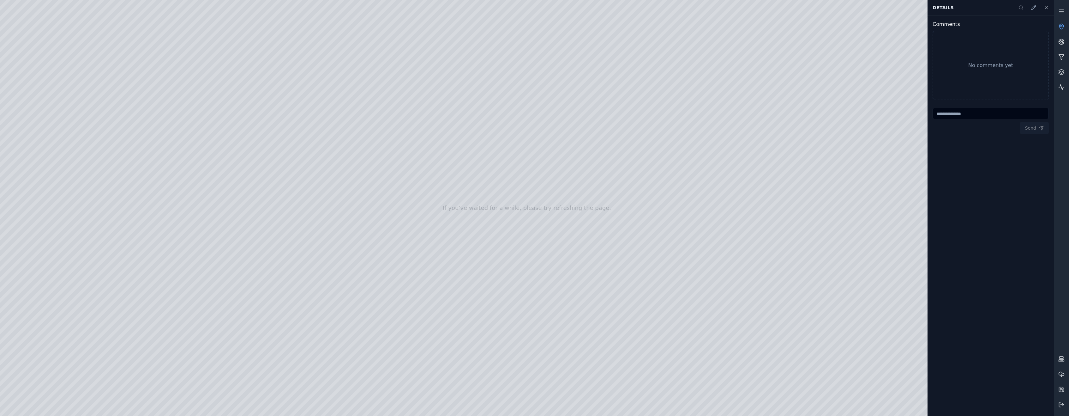
click at [175, 376] on div at bounding box center [527, 208] width 1054 height 416
drag, startPoint x: 482, startPoint y: 244, endPoint x: 466, endPoint y: 226, distance: 24.1
drag, startPoint x: 106, startPoint y: 262, endPoint x: 118, endPoint y: 261, distance: 11.7
click at [118, 261] on div at bounding box center [527, 208] width 1054 height 416
click at [176, 382] on div at bounding box center [527, 208] width 1054 height 416
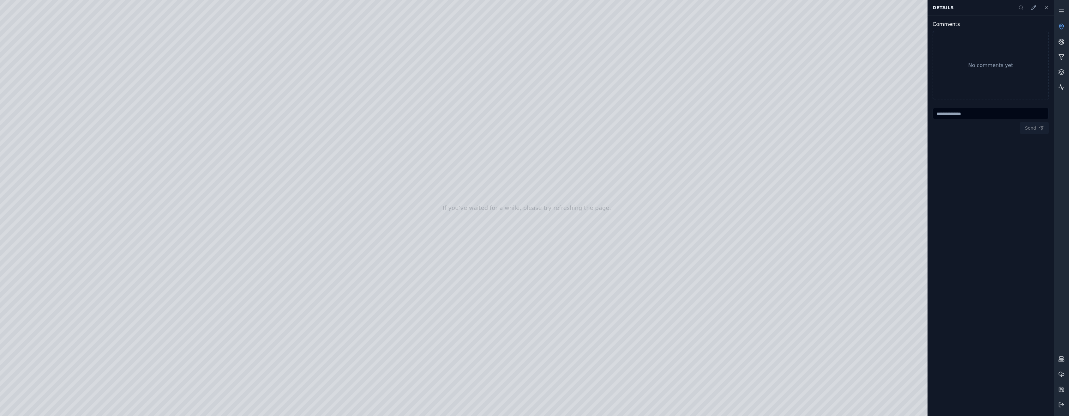
drag, startPoint x: 114, startPoint y: 260, endPoint x: 91, endPoint y: 262, distance: 23.4
click at [91, 262] on div at bounding box center [527, 208] width 1054 height 416
click at [173, 376] on div at bounding box center [527, 208] width 1054 height 416
click at [84, 104] on div at bounding box center [527, 208] width 1054 height 416
drag, startPoint x: 427, startPoint y: 239, endPoint x: 409, endPoint y: 234, distance: 18.6
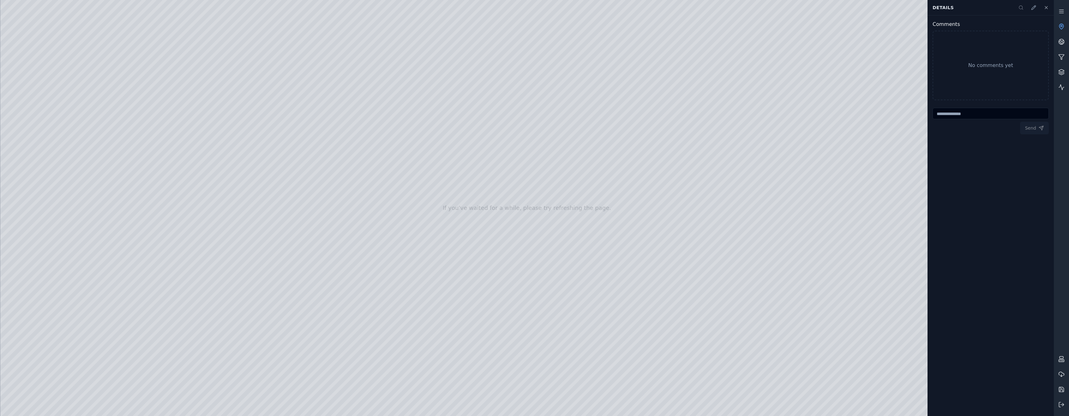
click at [1062, 26] on icon at bounding box center [1062, 26] width 6 height 6
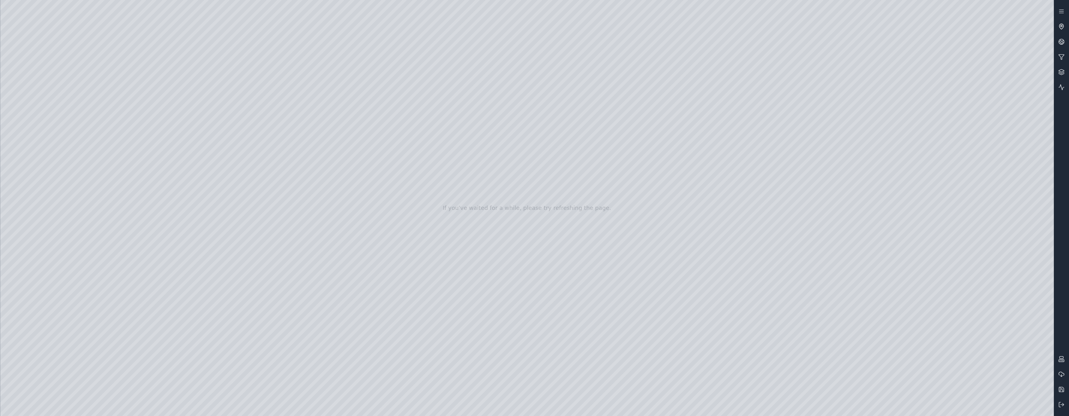
click at [1059, 28] on icon at bounding box center [1062, 26] width 6 height 6
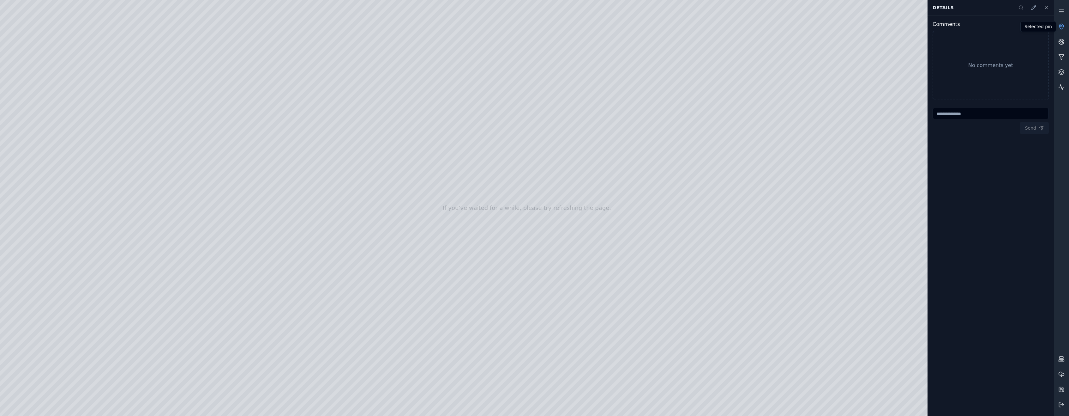
click at [1062, 25] on circle at bounding box center [1062, 26] width 2 height 2
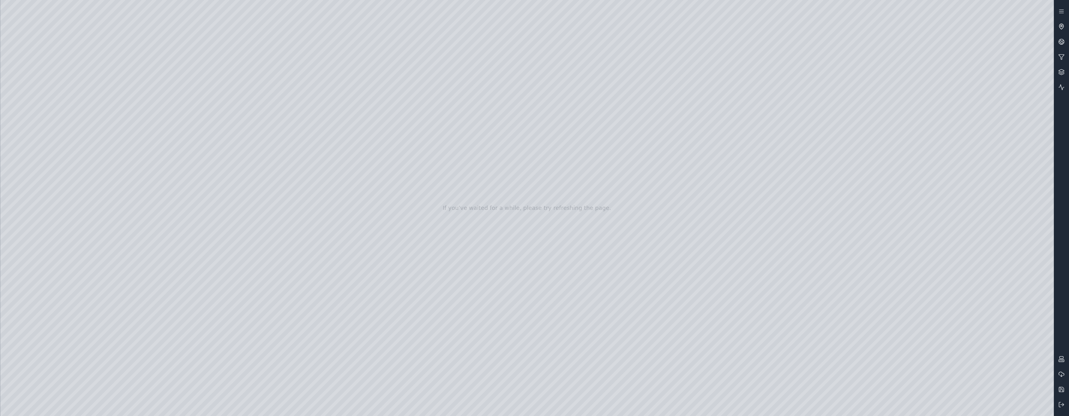
click at [1063, 27] on icon at bounding box center [1062, 26] width 6 height 6
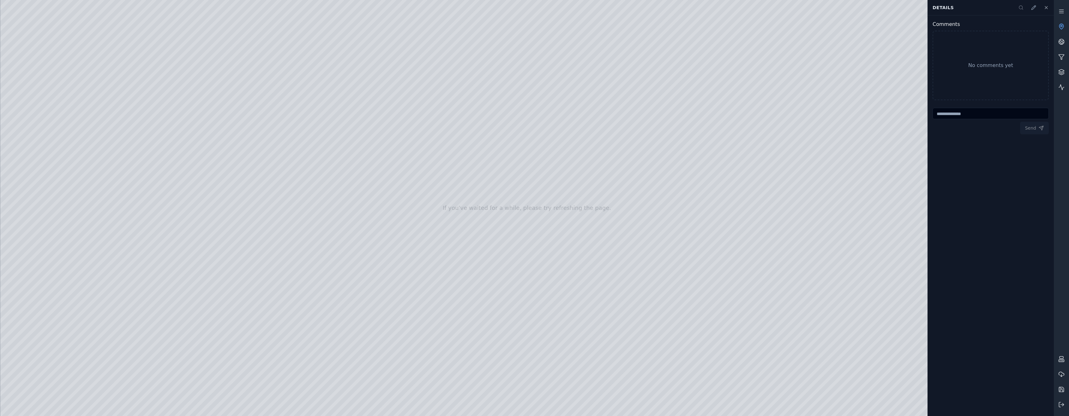
click at [1063, 27] on icon at bounding box center [1062, 26] width 6 height 6
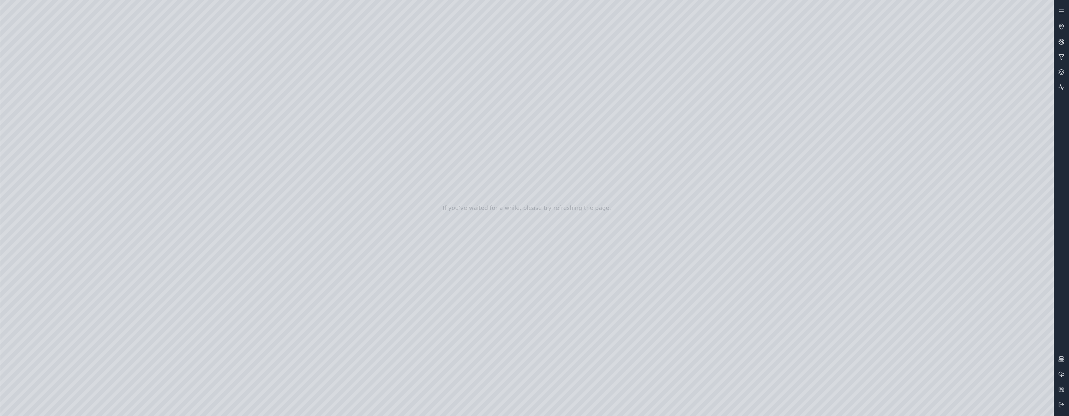
click at [1020, 409] on div at bounding box center [527, 208] width 1054 height 416
click at [890, 410] on div at bounding box center [527, 208] width 1054 height 416
click at [267, 330] on div at bounding box center [527, 208] width 1054 height 416
click at [267, 328] on div at bounding box center [527, 208] width 1054 height 416
click at [235, 350] on div at bounding box center [527, 208] width 1054 height 416
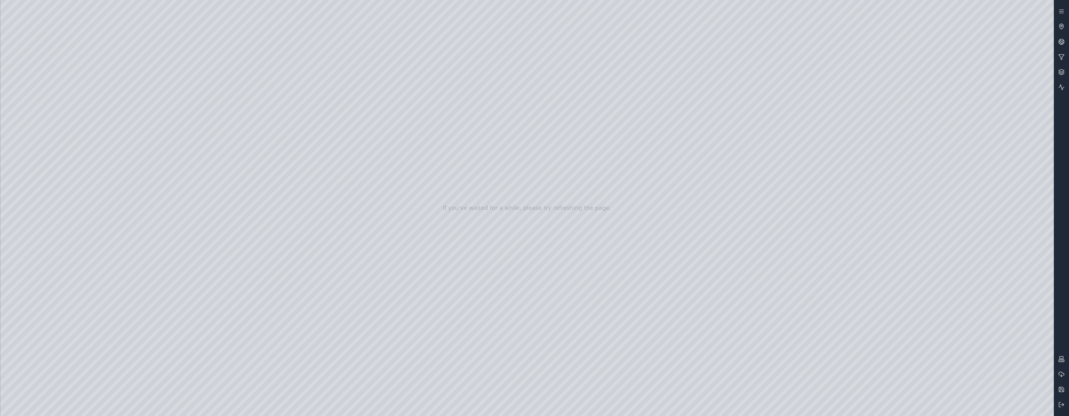
click at [256, 349] on div at bounding box center [527, 208] width 1054 height 416
click at [272, 349] on div at bounding box center [527, 208] width 1054 height 416
click at [215, 351] on div at bounding box center [527, 208] width 1054 height 416
click at [257, 348] on div at bounding box center [527, 208] width 1054 height 416
click at [155, 328] on div at bounding box center [527, 208] width 1054 height 416
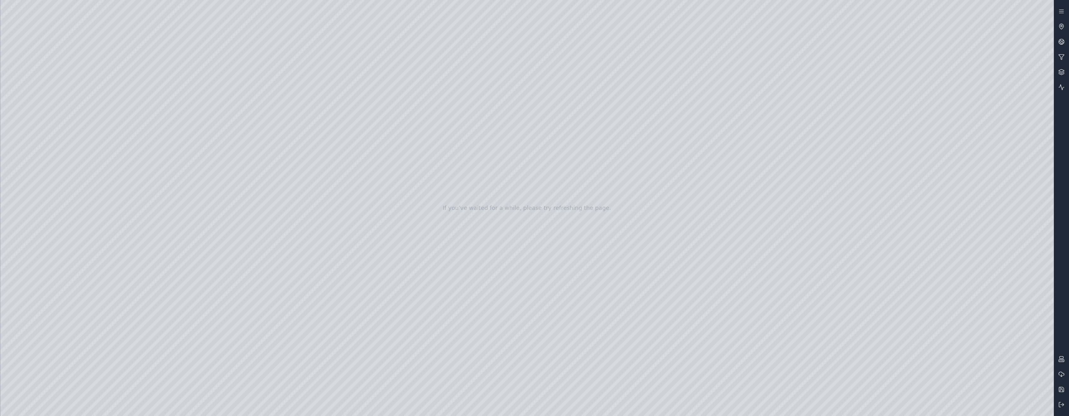
click at [405, 350] on div at bounding box center [527, 208] width 1054 height 416
drag, startPoint x: 420, startPoint y: 285, endPoint x: 408, endPoint y: 266, distance: 22.3
drag, startPoint x: 556, startPoint y: 204, endPoint x: 484, endPoint y: 212, distance: 72.5
click at [51, 335] on div at bounding box center [527, 208] width 1054 height 416
click at [75, 269] on div at bounding box center [527, 208] width 1054 height 416
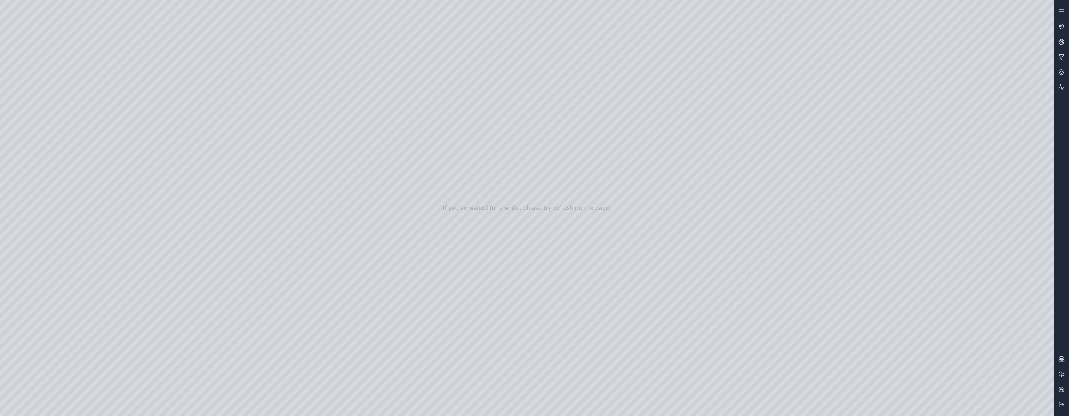
click at [16, 335] on div at bounding box center [527, 208] width 1054 height 416
drag, startPoint x: 574, startPoint y: 202, endPoint x: 757, endPoint y: 210, distance: 183.1
drag, startPoint x: 700, startPoint y: 264, endPoint x: 702, endPoint y: 271, distance: 7.1
click at [34, 333] on div at bounding box center [527, 208] width 1054 height 416
click at [400, 346] on div at bounding box center [527, 208] width 1054 height 416
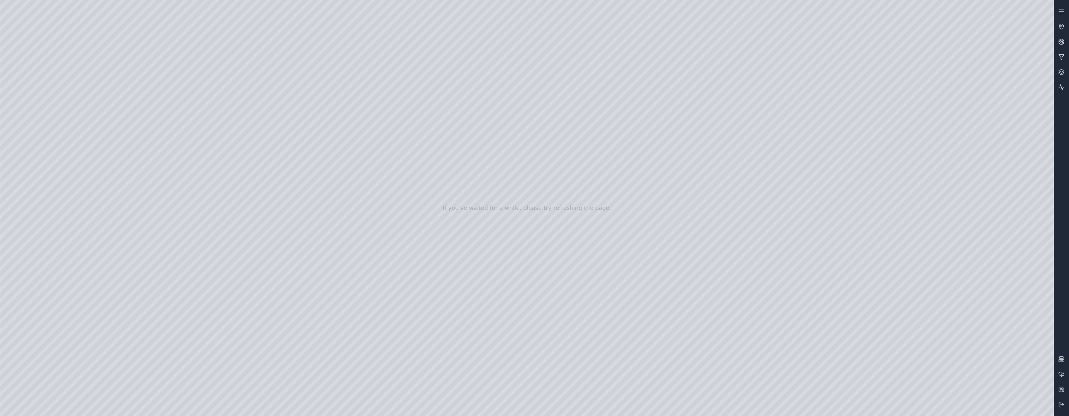
click at [405, 349] on div at bounding box center [527, 208] width 1054 height 416
drag, startPoint x: 561, startPoint y: 234, endPoint x: 569, endPoint y: 245, distance: 14.3
drag, startPoint x: 502, startPoint y: 243, endPoint x: 464, endPoint y: 251, distance: 38.8
click at [45, 260] on div at bounding box center [527, 208] width 1054 height 416
click at [34, 121] on div at bounding box center [527, 208] width 1054 height 416
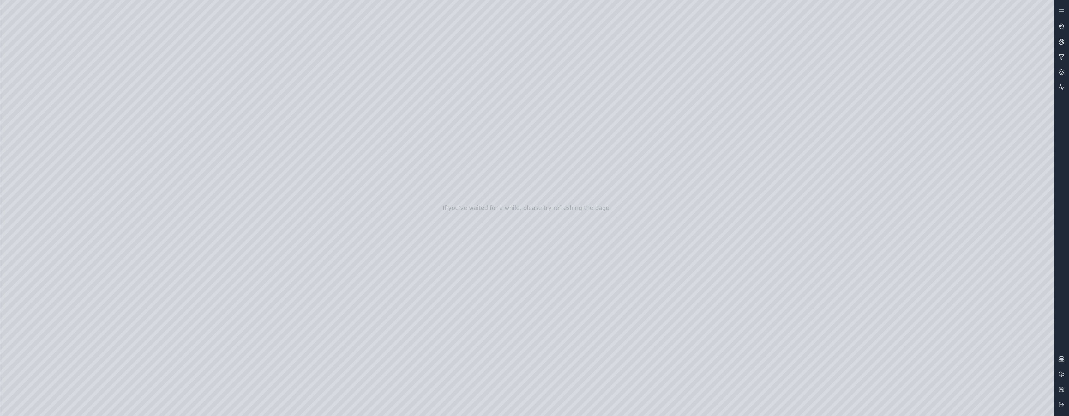
drag, startPoint x: 494, startPoint y: 262, endPoint x: 490, endPoint y: 265, distance: 5.0
click at [645, 219] on div at bounding box center [527, 208] width 1054 height 416
click at [975, 157] on div at bounding box center [527, 208] width 1054 height 416
click at [1044, 154] on div at bounding box center [527, 208] width 1054 height 416
click at [1000, 176] on div at bounding box center [527, 208] width 1054 height 416
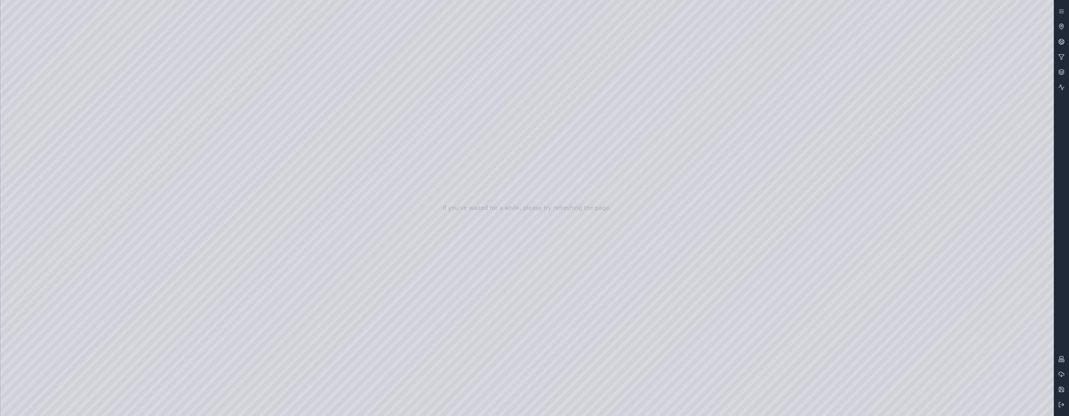
click at [972, 179] on div at bounding box center [527, 208] width 1054 height 416
drag, startPoint x: 732, startPoint y: 242, endPoint x: 786, endPoint y: 245, distance: 53.5
click at [899, 314] on div at bounding box center [527, 208] width 1054 height 416
click at [82, 24] on div at bounding box center [527, 208] width 1054 height 416
click at [7, 75] on div at bounding box center [527, 208] width 1054 height 416
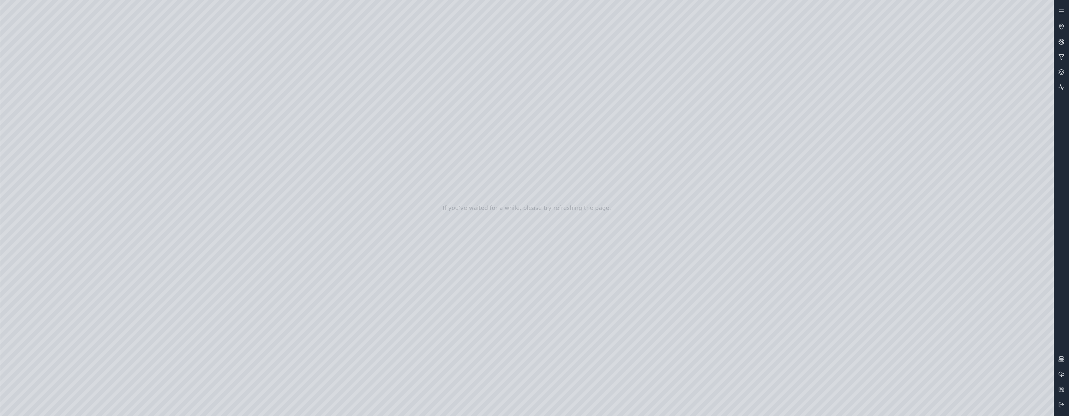
drag, startPoint x: 532, startPoint y: 184, endPoint x: 517, endPoint y: 184, distance: 15.8
drag, startPoint x: 524, startPoint y: 199, endPoint x: 596, endPoint y: 185, distance: 73.2
click at [952, 404] on div at bounding box center [527, 208] width 1054 height 416
drag, startPoint x: 607, startPoint y: 205, endPoint x: 671, endPoint y: 215, distance: 64.8
click at [975, 408] on div at bounding box center [527, 208] width 1054 height 416
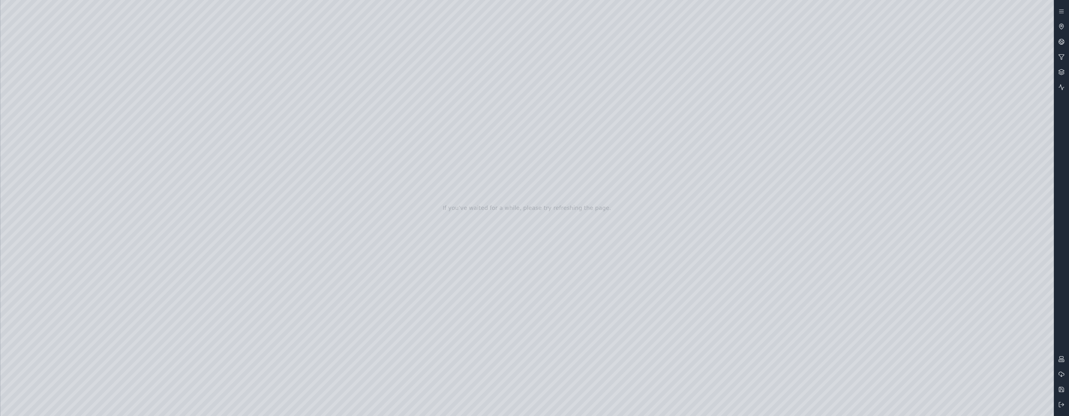
click at [672, 199] on div at bounding box center [527, 208] width 1054 height 416
drag, startPoint x: 725, startPoint y: 266, endPoint x: 667, endPoint y: 269, distance: 58.2
drag, startPoint x: 603, startPoint y: 240, endPoint x: 538, endPoint y: 251, distance: 65.8
drag, startPoint x: 562, startPoint y: 250, endPoint x: 571, endPoint y: 250, distance: 9.2
click at [997, 408] on div at bounding box center [527, 208] width 1054 height 416
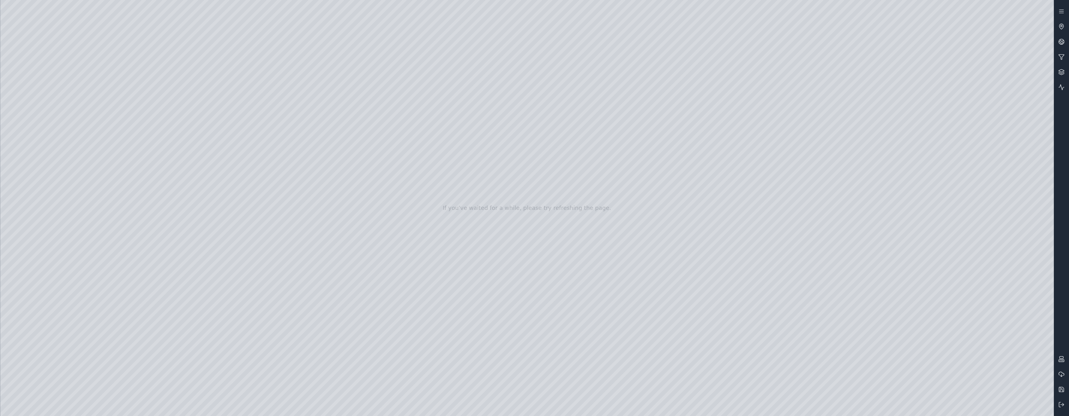
click at [454, 210] on div at bounding box center [527, 208] width 1054 height 416
drag, startPoint x: 604, startPoint y: 208, endPoint x: 718, endPoint y: 243, distance: 119.9
click at [213, 172] on div at bounding box center [527, 208] width 1054 height 416
drag, startPoint x: 564, startPoint y: 220, endPoint x: 426, endPoint y: 286, distance: 152.9
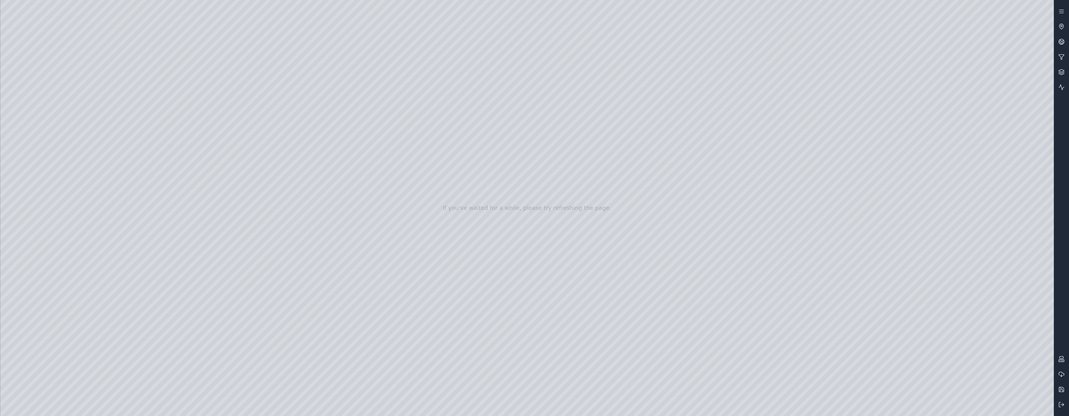
click at [410, 116] on div at bounding box center [527, 208] width 1054 height 416
drag, startPoint x: 534, startPoint y: 216, endPoint x: 332, endPoint y: 204, distance: 202.2
drag, startPoint x: 668, startPoint y: 247, endPoint x: 562, endPoint y: 270, distance: 108.1
drag, startPoint x: 626, startPoint y: 254, endPoint x: 554, endPoint y: 247, distance: 71.8
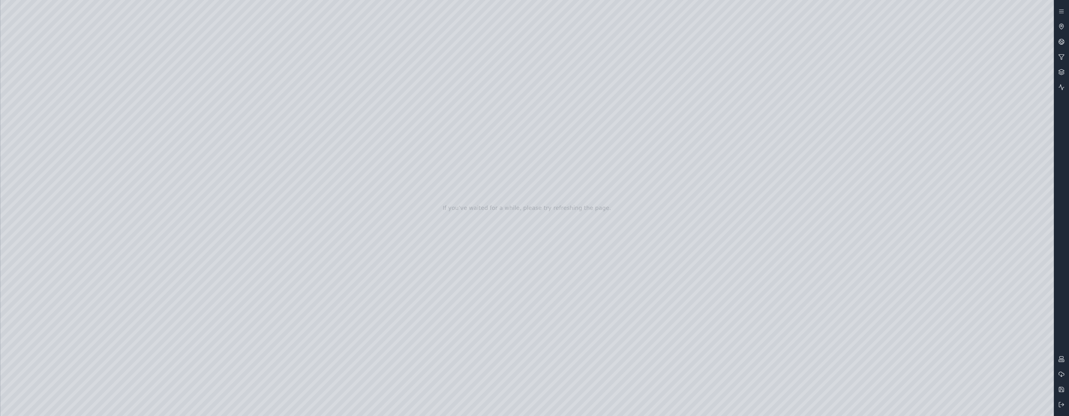
drag, startPoint x: 456, startPoint y: 274, endPoint x: 497, endPoint y: 272, distance: 40.8
drag, startPoint x: 490, startPoint y: 272, endPoint x: 678, endPoint y: 270, distance: 188.6
click at [422, 168] on div at bounding box center [527, 208] width 1054 height 416
drag, startPoint x: 542, startPoint y: 271, endPoint x: 348, endPoint y: 276, distance: 194.4
drag, startPoint x: 462, startPoint y: 181, endPoint x: 453, endPoint y: 270, distance: 89.6
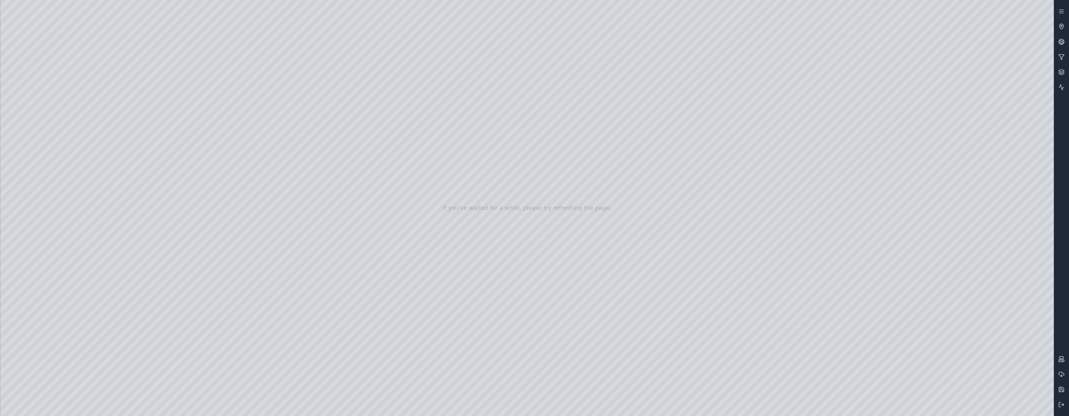
drag, startPoint x: 494, startPoint y: 216, endPoint x: 484, endPoint y: 216, distance: 9.8
drag, startPoint x: 484, startPoint y: 216, endPoint x: 439, endPoint y: 211, distance: 45.8
drag, startPoint x: 540, startPoint y: 259, endPoint x: 269, endPoint y: 277, distance: 271.7
click at [687, 239] on div at bounding box center [527, 208] width 1054 height 416
click at [976, 115] on div at bounding box center [527, 208] width 1054 height 416
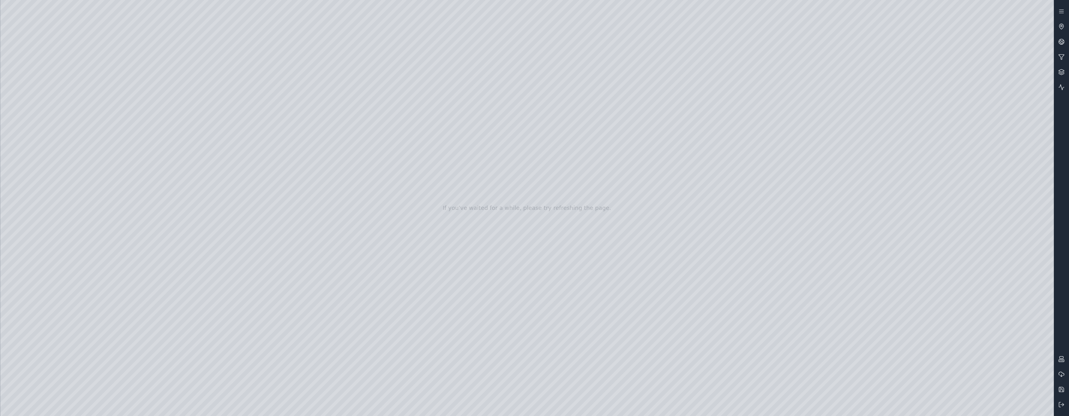
click at [975, 109] on div at bounding box center [527, 208] width 1054 height 416
click at [12, 92] on div at bounding box center [527, 208] width 1054 height 416
click at [15, 106] on div at bounding box center [527, 208] width 1054 height 416
click at [72, 83] on div at bounding box center [527, 208] width 1054 height 416
click at [309, 250] on div at bounding box center [527, 208] width 1054 height 416
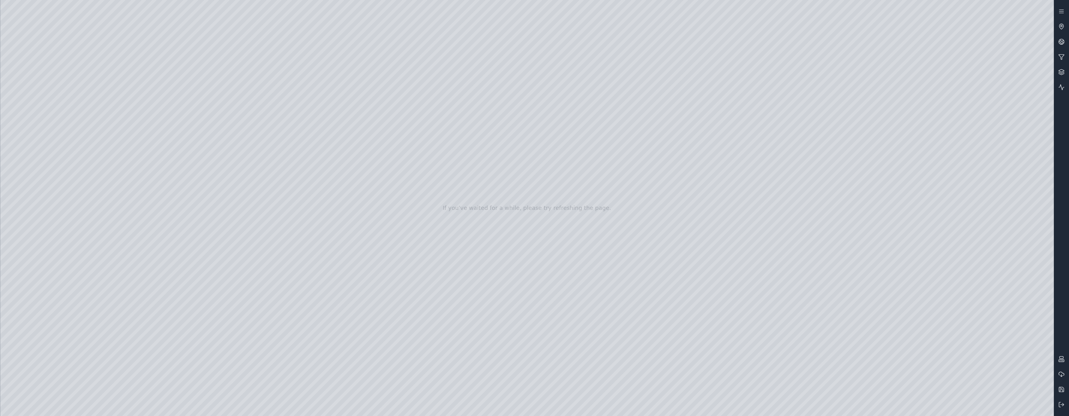
click at [444, 194] on div at bounding box center [527, 208] width 1054 height 416
click at [403, 221] on div at bounding box center [527, 208] width 1054 height 416
drag, startPoint x: 420, startPoint y: 196, endPoint x: 412, endPoint y: 194, distance: 7.9
click at [413, 194] on div at bounding box center [527, 208] width 1054 height 416
click at [504, 164] on div at bounding box center [527, 208] width 1054 height 416
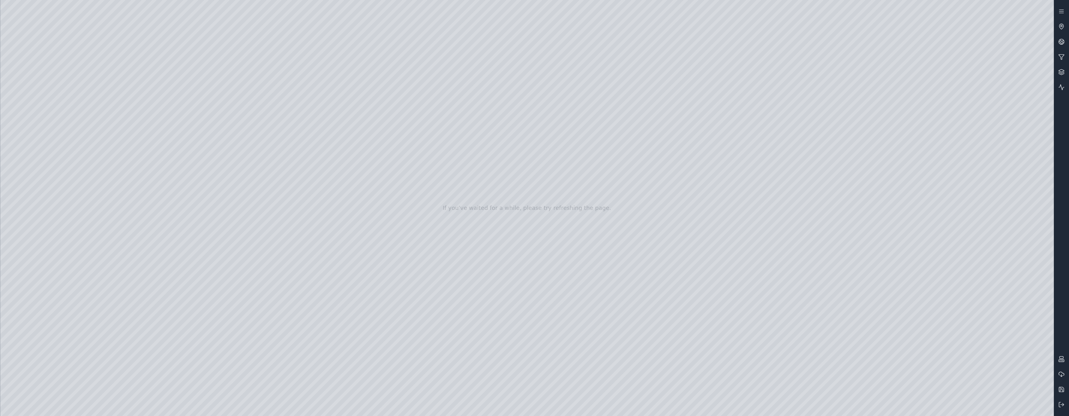
click at [439, 204] on div at bounding box center [527, 208] width 1054 height 416
click at [442, 204] on div at bounding box center [527, 208] width 1054 height 416
click at [564, 252] on div at bounding box center [527, 208] width 1054 height 416
click at [557, 261] on div at bounding box center [527, 208] width 1054 height 416
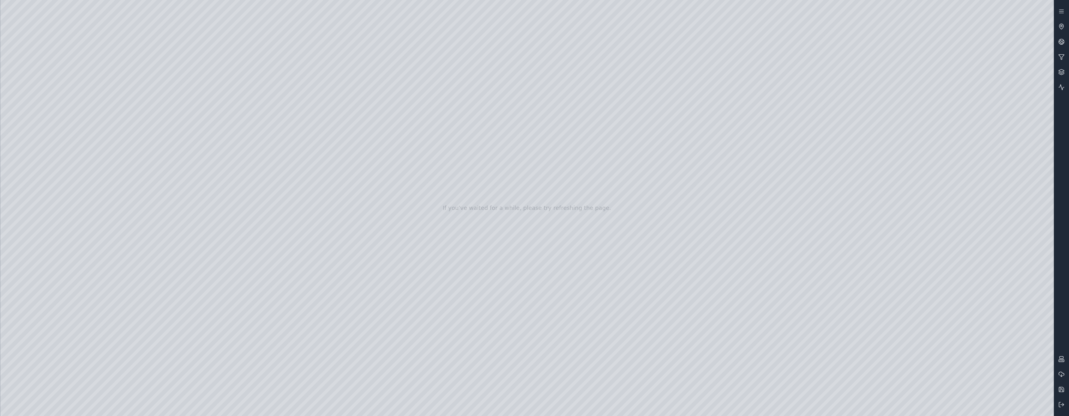
click at [573, 198] on div at bounding box center [527, 208] width 1054 height 416
click at [476, 392] on div at bounding box center [527, 208] width 1054 height 416
click at [892, 410] on div at bounding box center [527, 208] width 1054 height 416
click at [418, 366] on div at bounding box center [527, 208] width 1054 height 416
drag, startPoint x: 426, startPoint y: 368, endPoint x: 409, endPoint y: 370, distance: 16.8
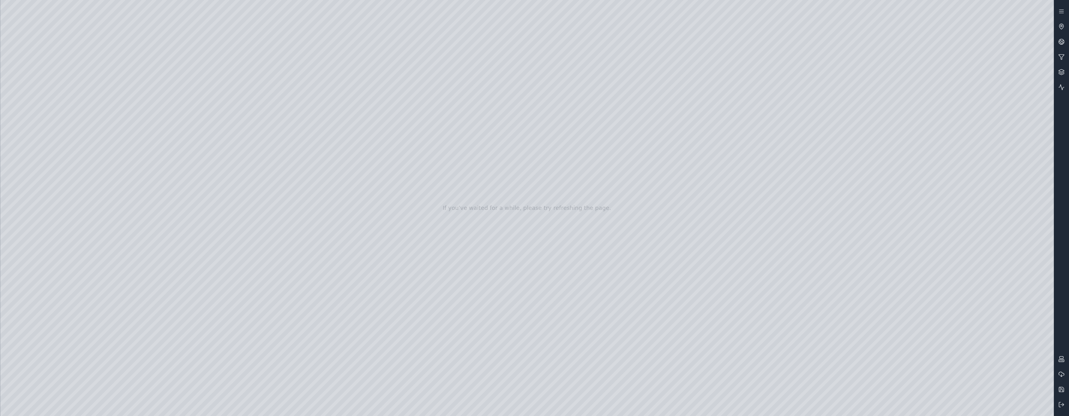
click at [409, 370] on div at bounding box center [527, 208] width 1054 height 416
drag, startPoint x: 433, startPoint y: 367, endPoint x: 445, endPoint y: 366, distance: 12.3
click at [445, 366] on div at bounding box center [527, 208] width 1054 height 416
drag, startPoint x: 445, startPoint y: 366, endPoint x: 456, endPoint y: 365, distance: 11.4
click at [456, 365] on div at bounding box center [527, 208] width 1054 height 416
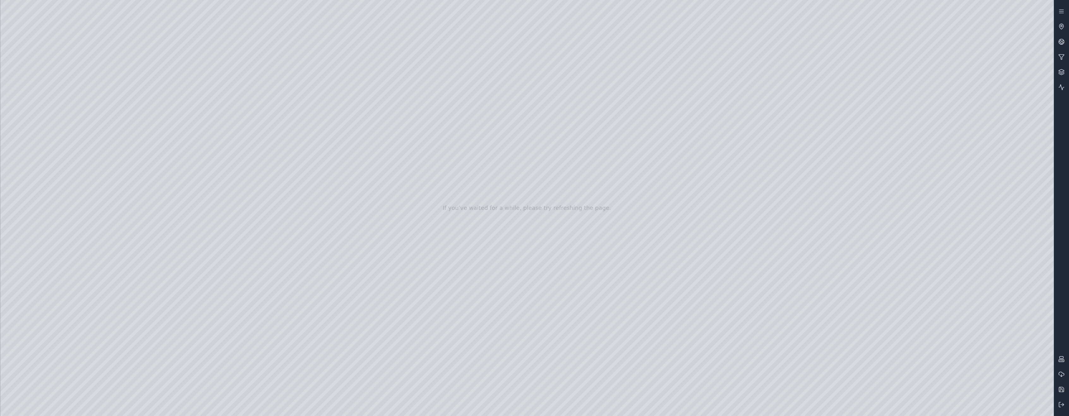
click at [463, 360] on div at bounding box center [527, 208] width 1054 height 416
click at [325, 356] on div at bounding box center [527, 208] width 1054 height 416
drag, startPoint x: 531, startPoint y: 323, endPoint x: 530, endPoint y: 314, distance: 8.5
click at [530, 314] on div at bounding box center [527, 208] width 1054 height 416
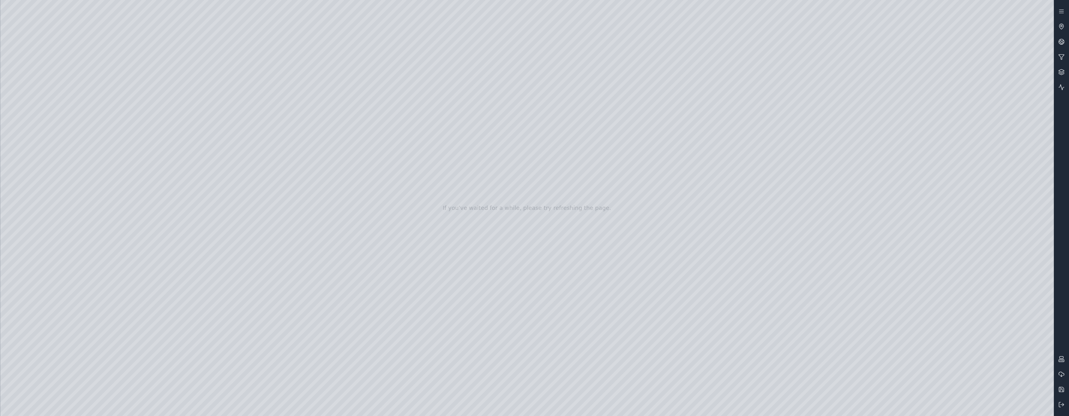
drag, startPoint x: 561, startPoint y: 315, endPoint x: 564, endPoint y: 302, distance: 13.3
click at [564, 302] on div at bounding box center [527, 208] width 1054 height 416
